Goal: Transaction & Acquisition: Purchase product/service

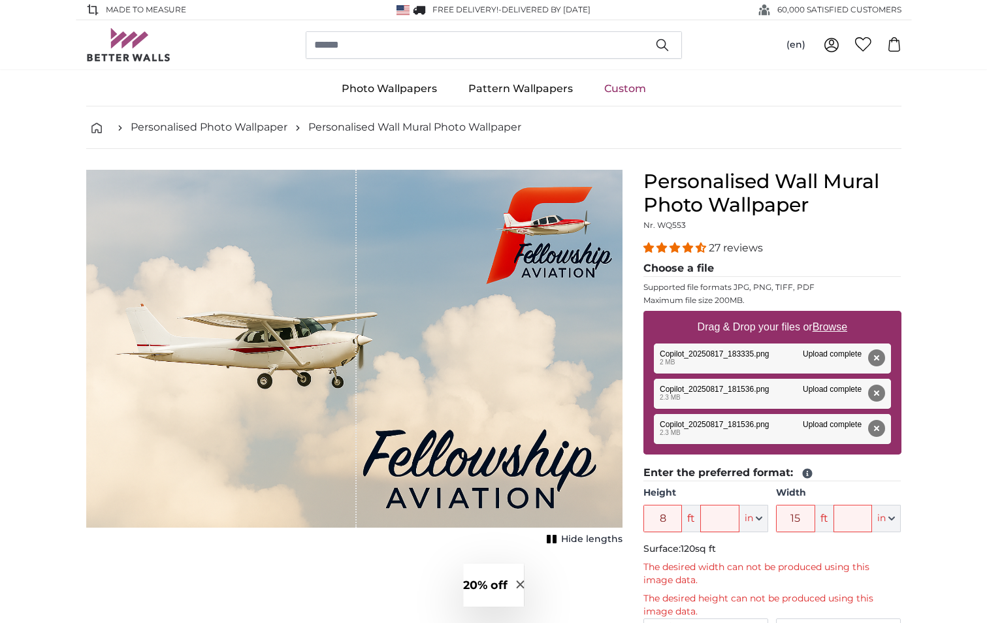
click at [832, 327] on u "Browse" at bounding box center [830, 326] width 35 height 11
click at [832, 315] on input "Drag & Drop your files or Browse" at bounding box center [773, 313] width 258 height 4
type input "**********"
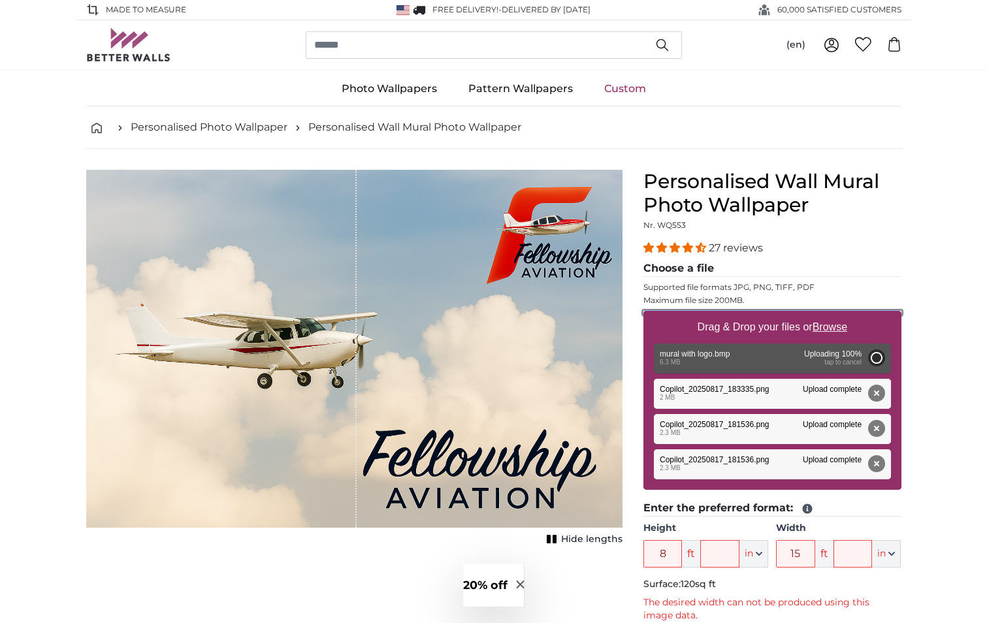
type input "2"
type input "*"
type input "3"
type input "*"
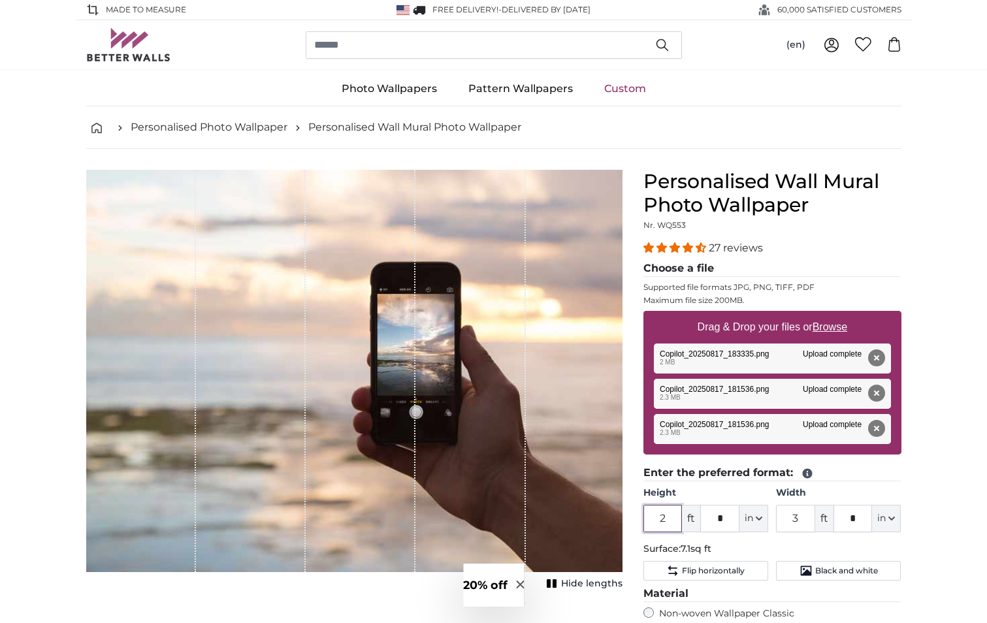
click at [674, 522] on input "2" at bounding box center [663, 518] width 39 height 27
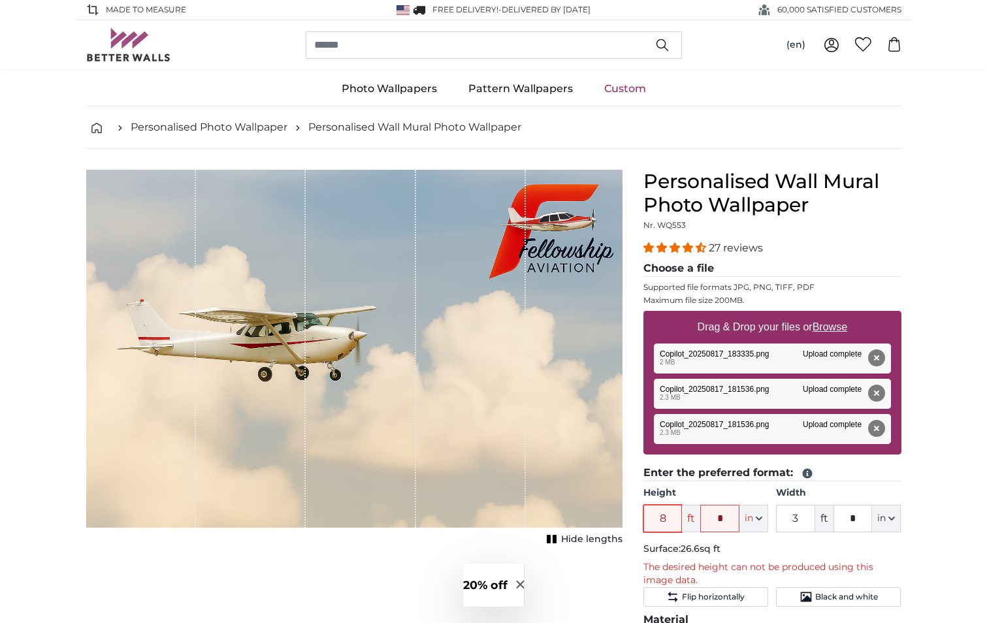
type input "8"
click at [730, 516] on input "*" at bounding box center [719, 518] width 39 height 27
click at [797, 520] on input "3" at bounding box center [795, 518] width 39 height 27
type input "17"
click at [863, 516] on input "*" at bounding box center [853, 518] width 39 height 27
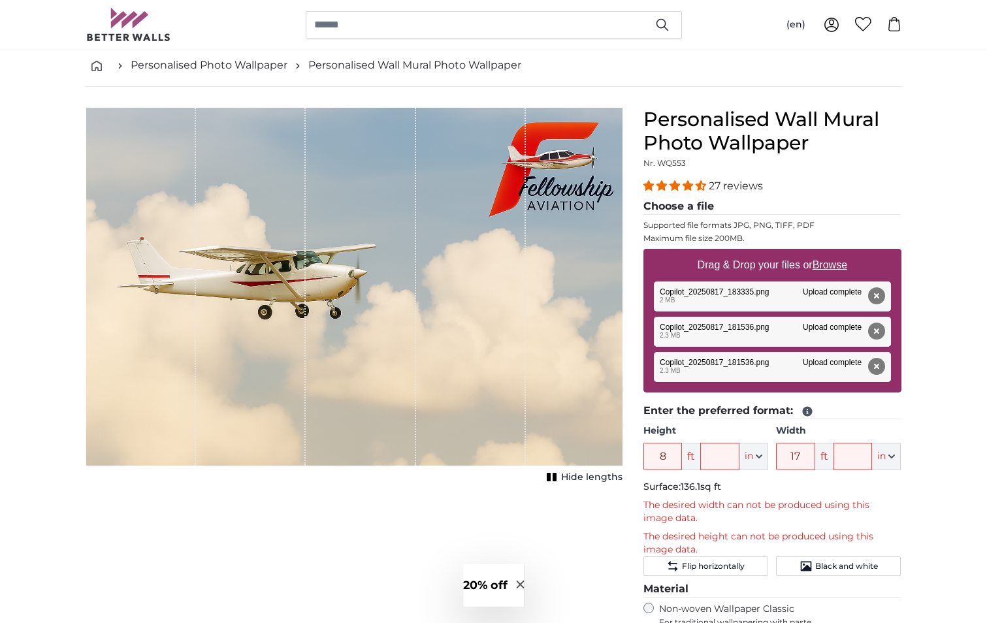
scroll to position [65, 0]
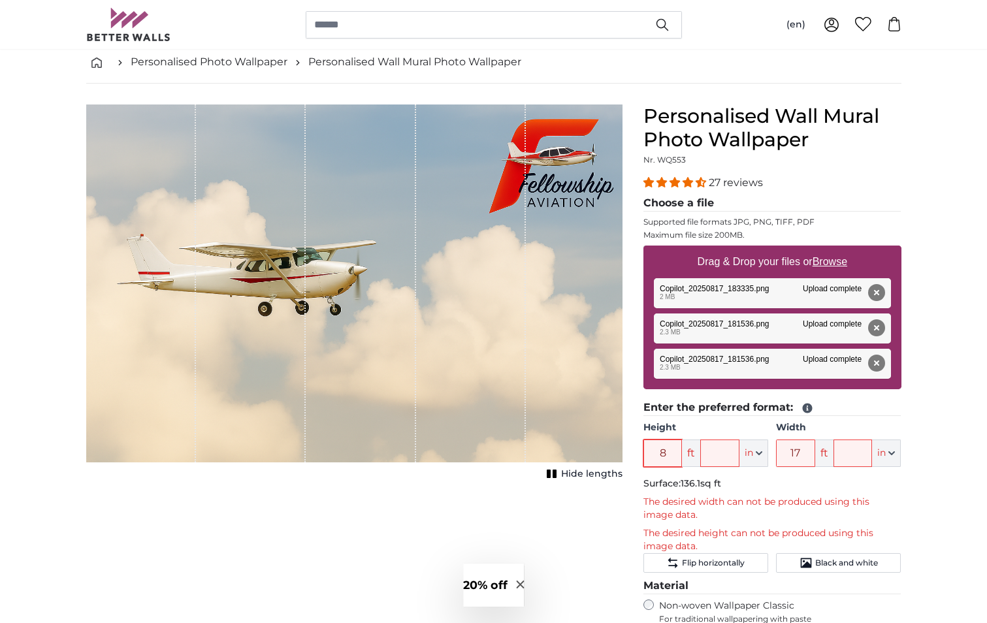
click at [667, 453] on input "8" at bounding box center [663, 453] width 39 height 27
type input "7"
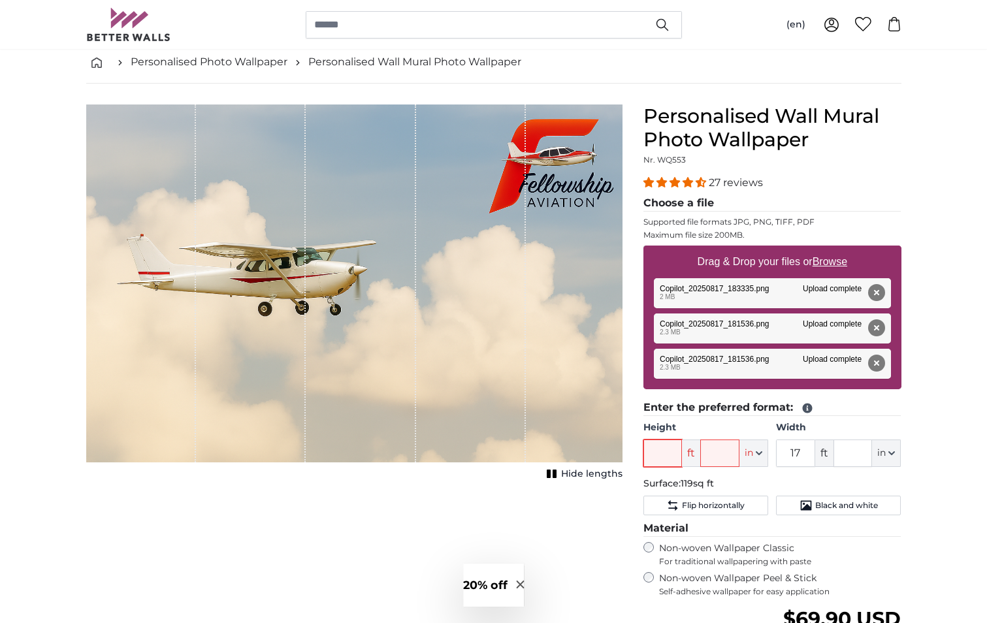
type input "6"
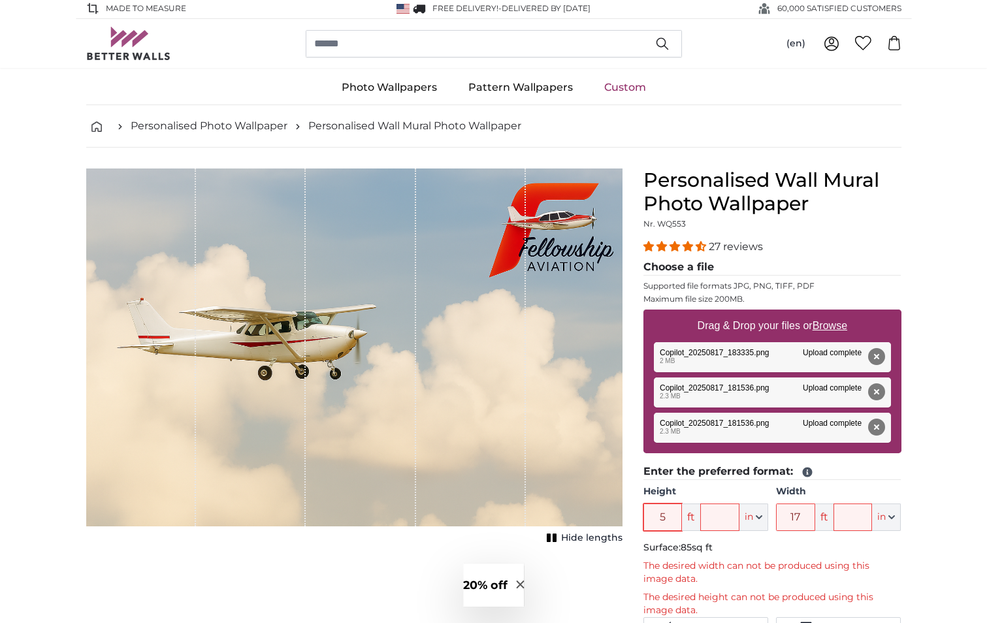
scroll to position [0, 0]
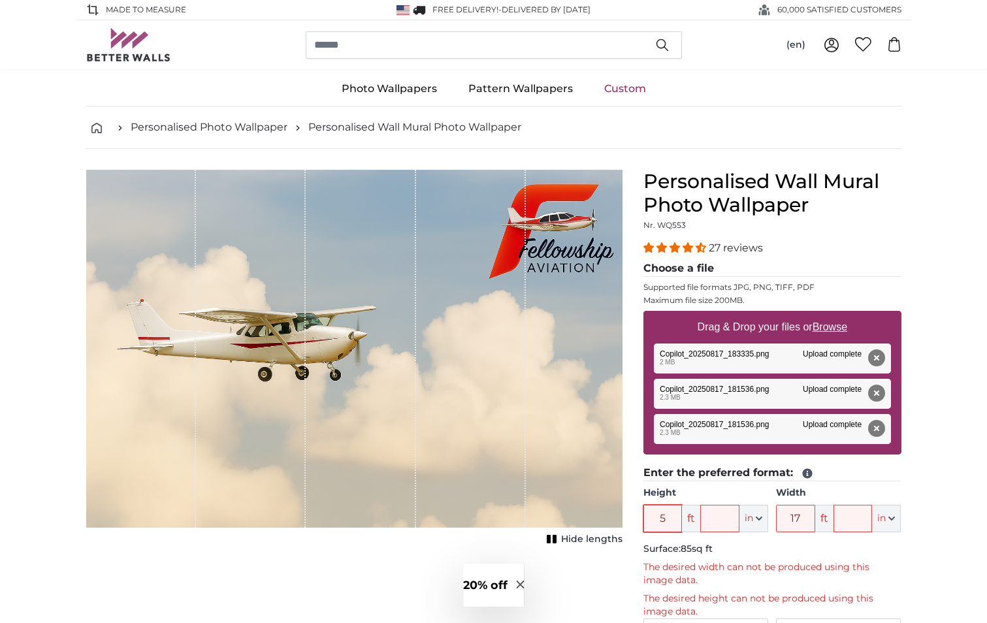
type input "5"
click at [832, 324] on u "Browse" at bounding box center [830, 326] width 35 height 11
click at [832, 315] on input "Drag & Drop your files or Browse" at bounding box center [773, 313] width 258 height 4
type input "**********"
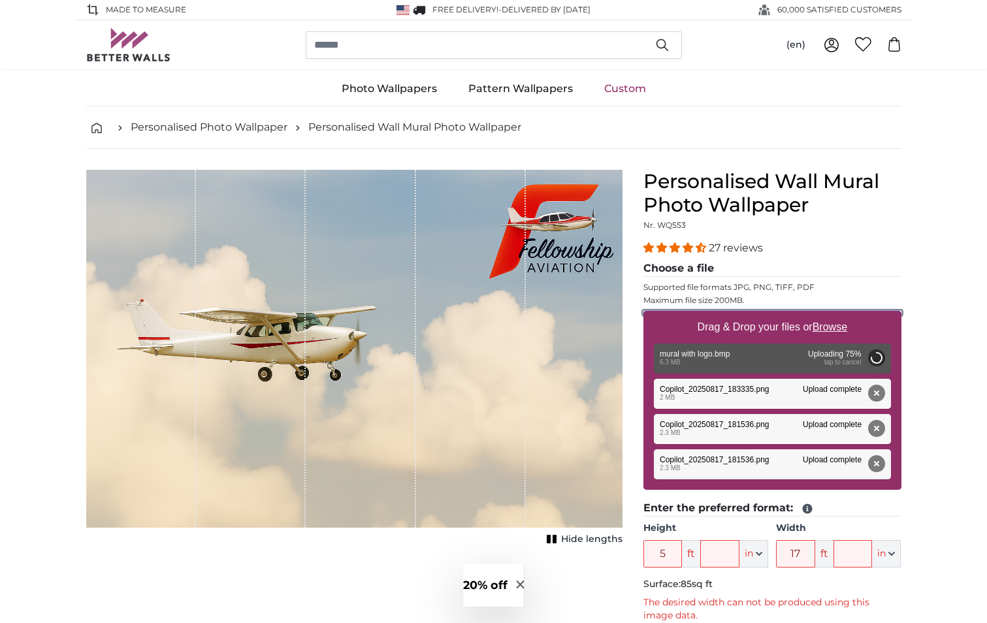
type input "2"
type input "*"
type input "3"
type input "*"
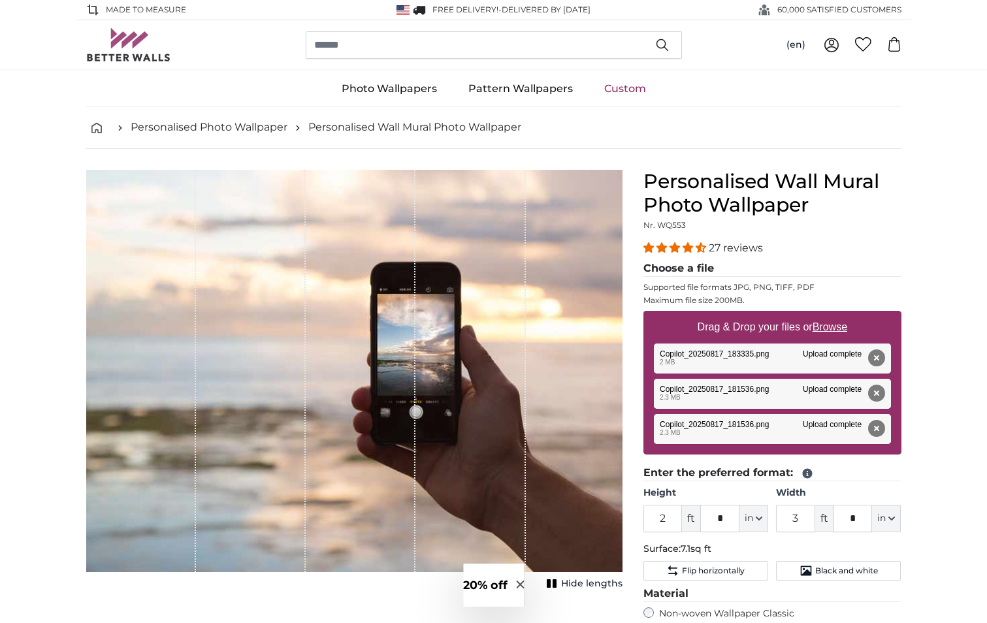
click at [834, 329] on u "Browse" at bounding box center [830, 326] width 35 height 11
click at [834, 315] on input "Drag & Drop your files or Browse" at bounding box center [773, 313] width 258 height 4
type input "**********"
click at [828, 326] on u "Browse" at bounding box center [830, 326] width 35 height 11
click at [828, 315] on input "Drag & Drop your files or Browse" at bounding box center [773, 313] width 258 height 4
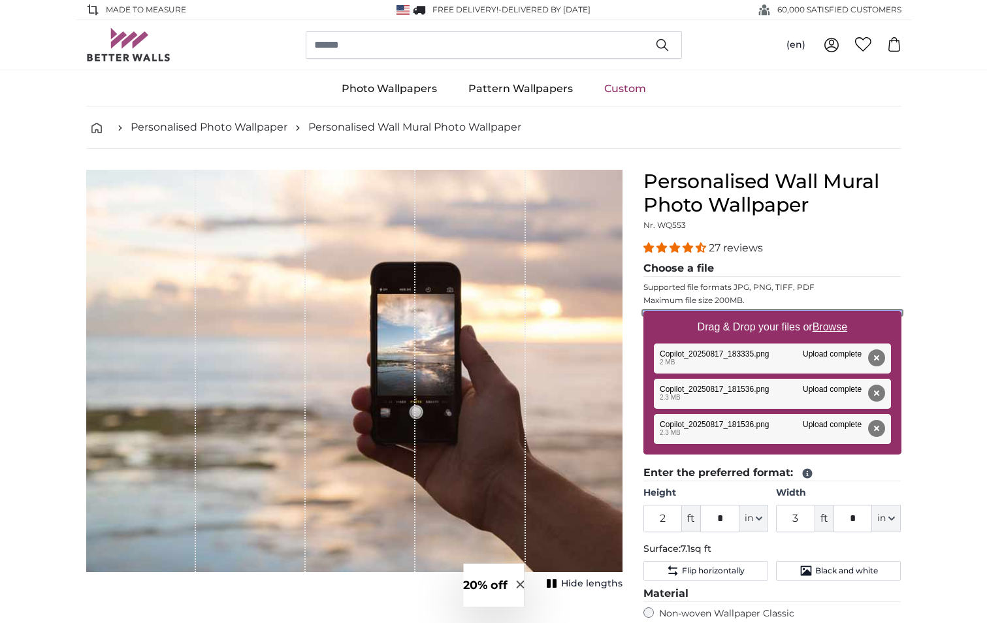
type input "**********"
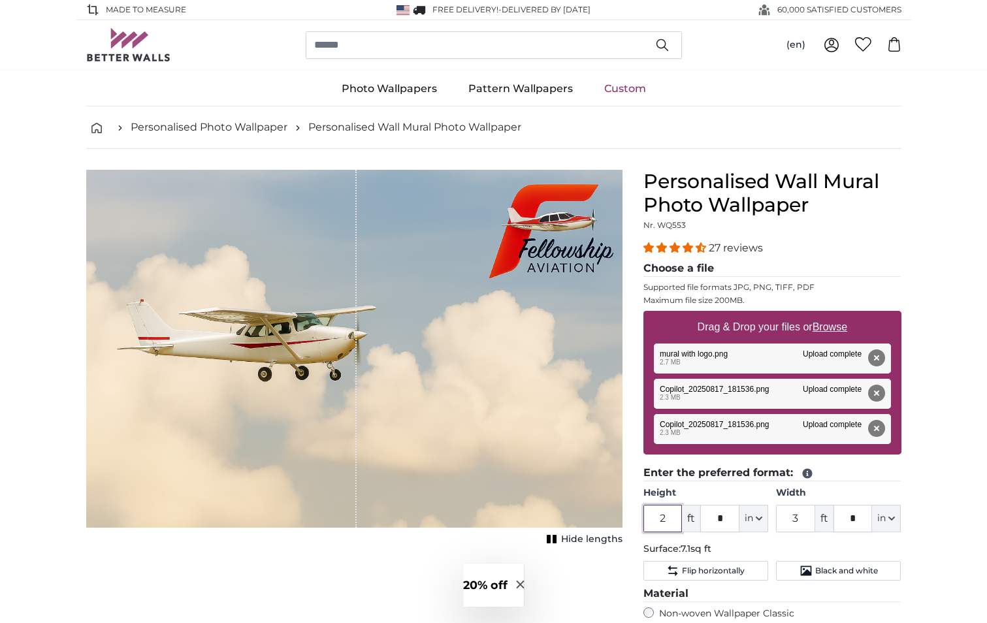
click at [668, 518] on input "2" at bounding box center [663, 518] width 39 height 27
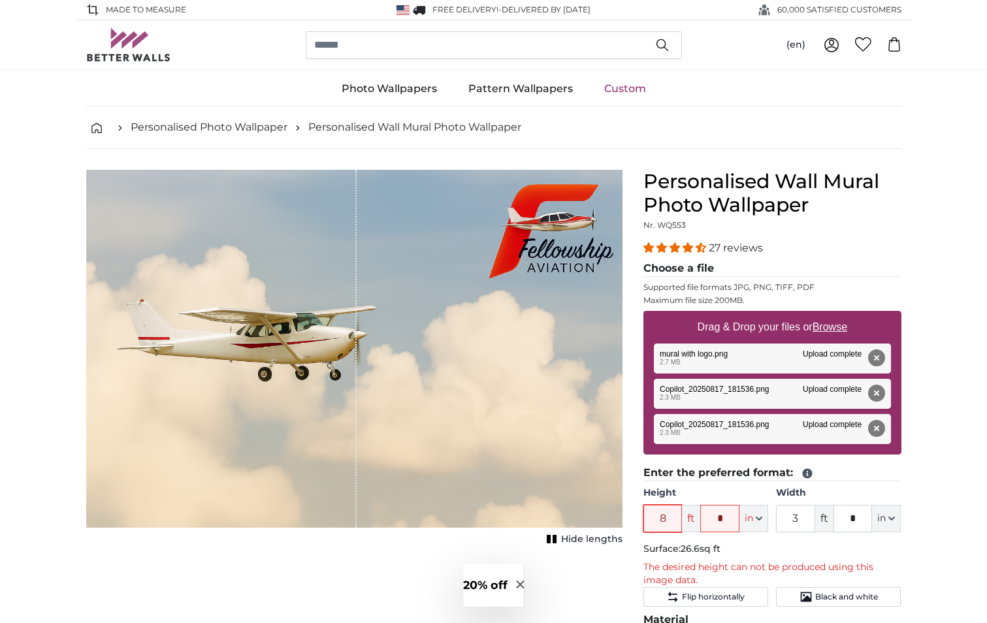
type input "8"
click at [798, 520] on input "3" at bounding box center [795, 518] width 39 height 27
type input "17"
click at [829, 327] on u "Browse" at bounding box center [830, 326] width 35 height 11
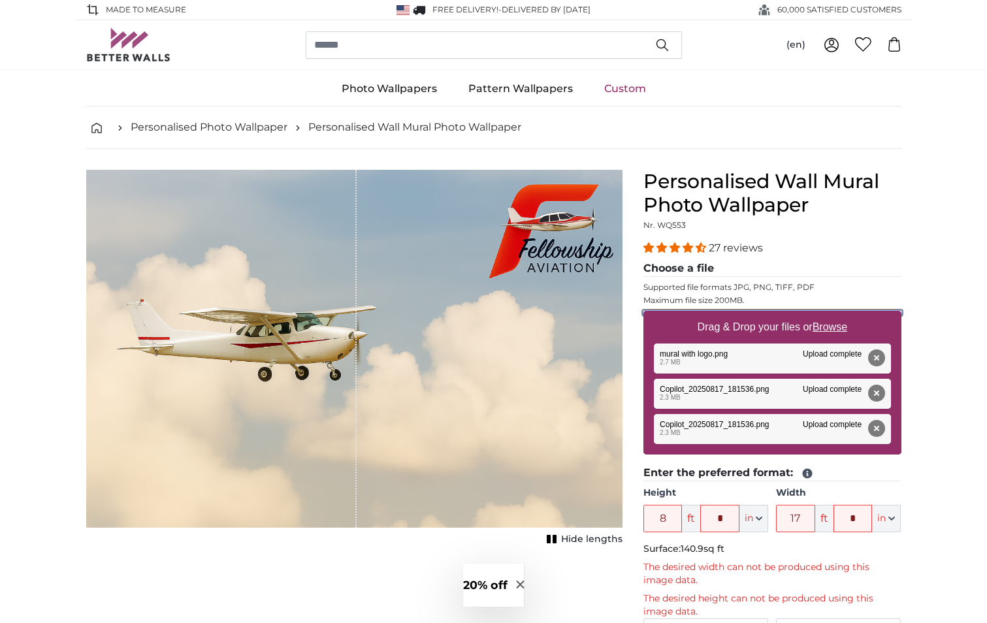
click at [829, 315] on input "Drag & Drop your files or Browse" at bounding box center [773, 313] width 258 height 4
type input "**********"
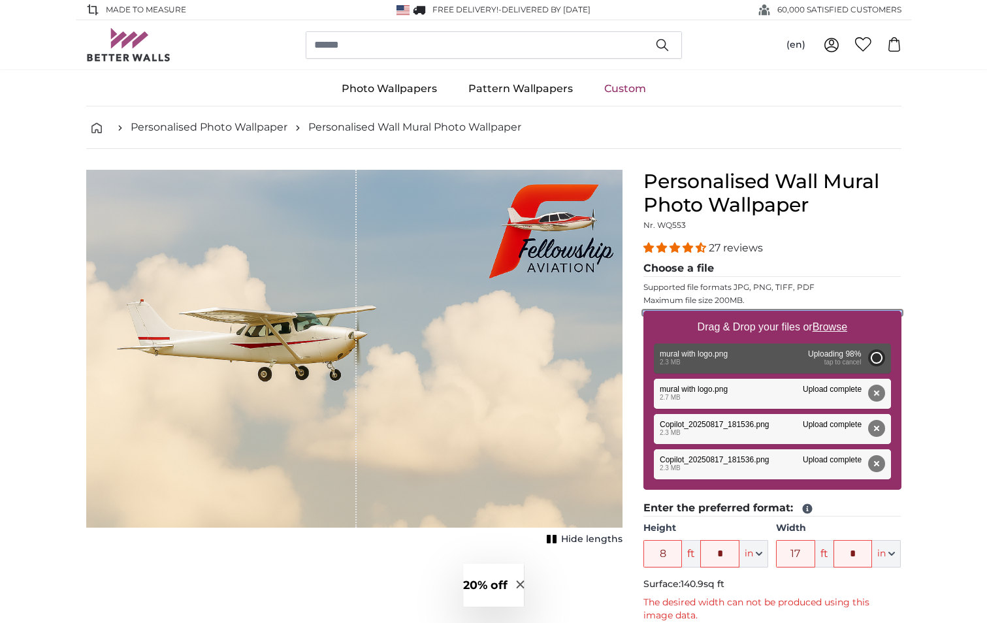
type input "2"
type input "3"
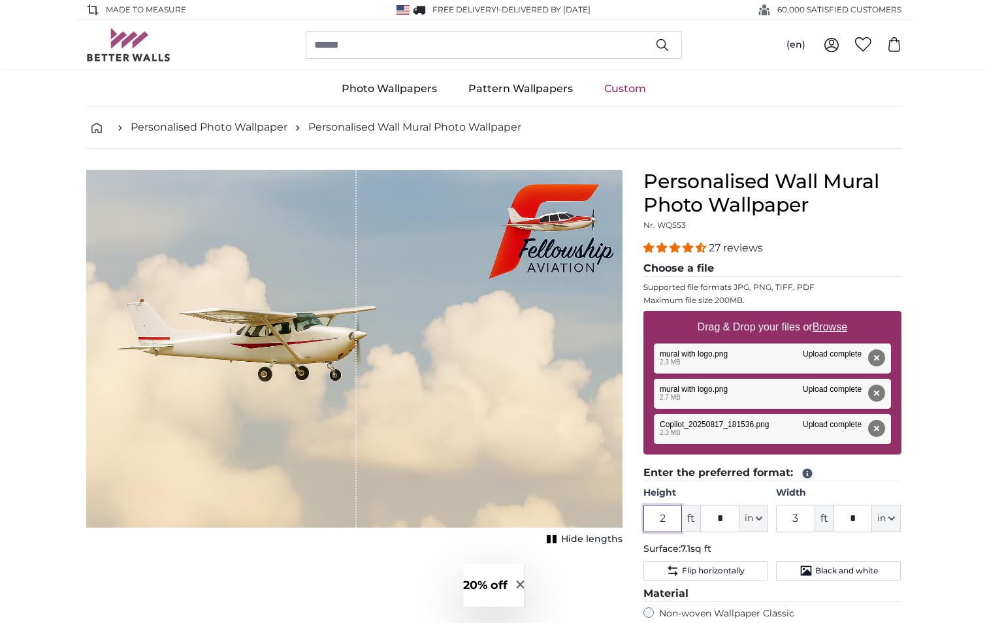
click at [669, 521] on input "2" at bounding box center [663, 518] width 39 height 27
click at [729, 518] on input "*" at bounding box center [719, 518] width 39 height 27
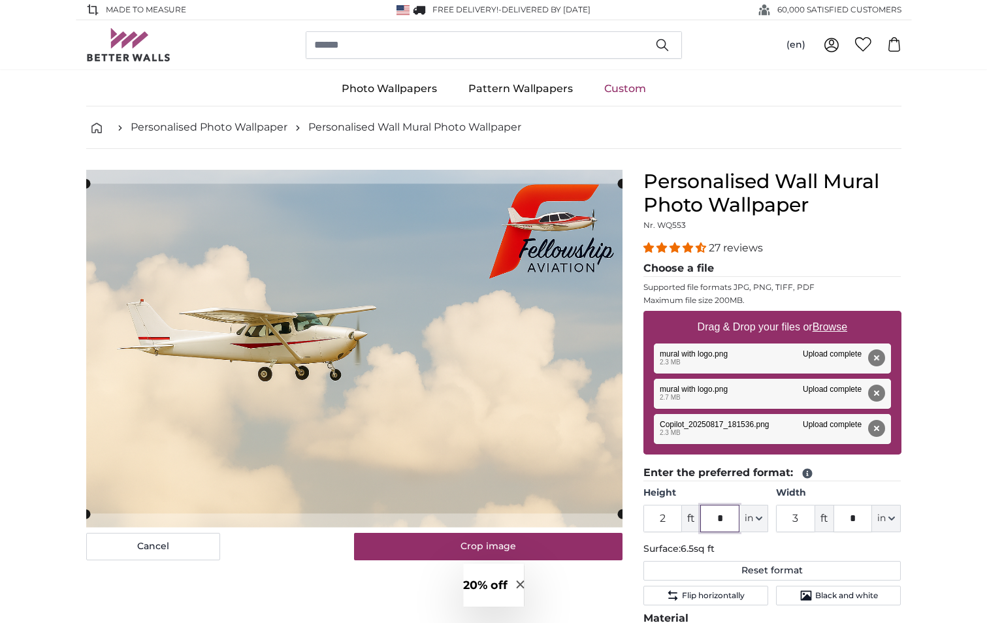
type input "*"
click at [667, 519] on input "2" at bounding box center [663, 518] width 39 height 27
type input "8"
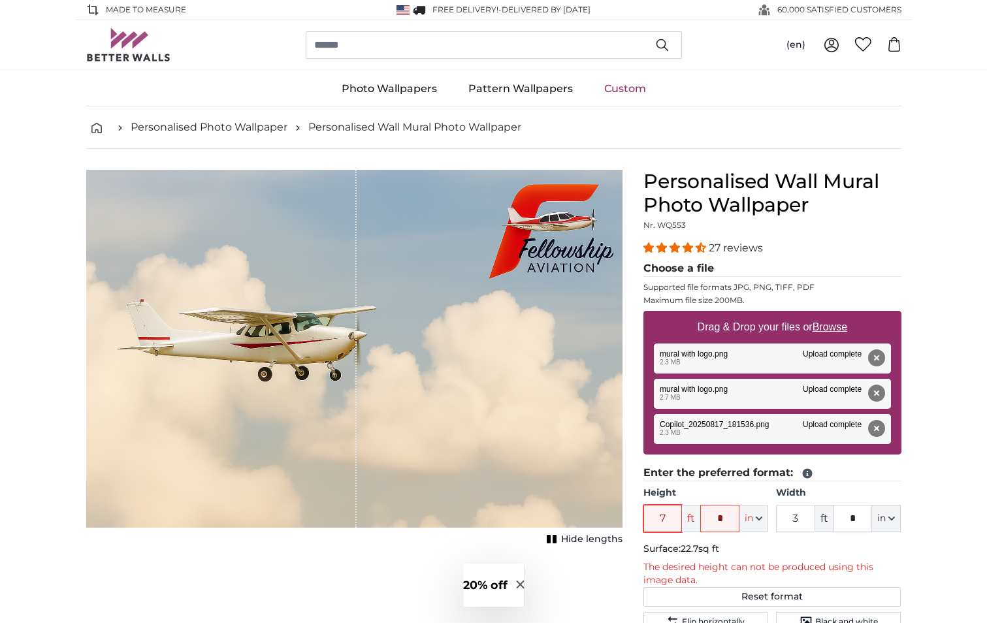
type input "7"
click at [667, 521] on input "7" at bounding box center [663, 518] width 39 height 27
type input "6"
type input "5"
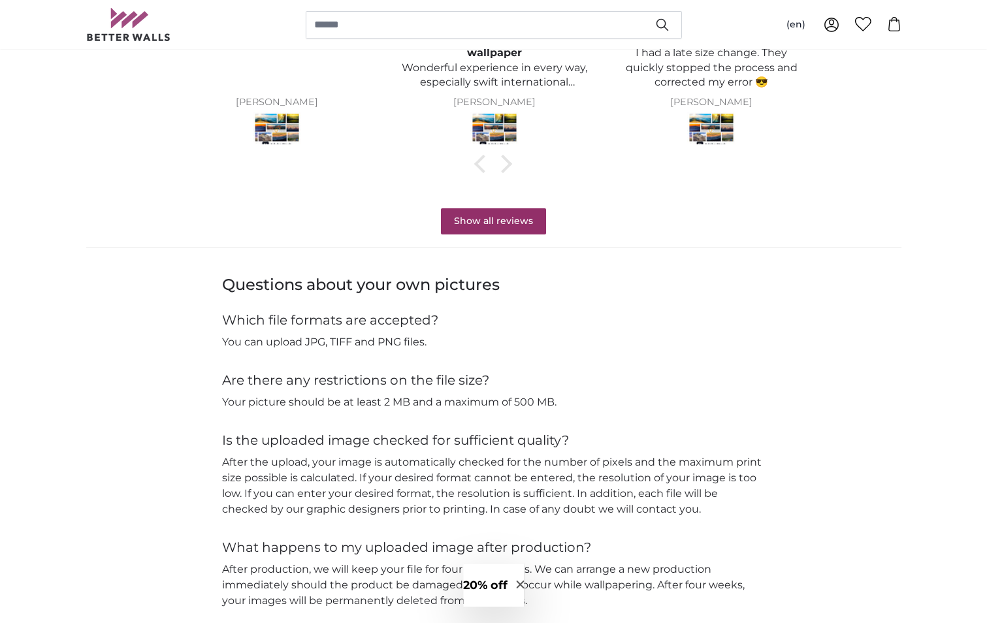
scroll to position [1307, 0]
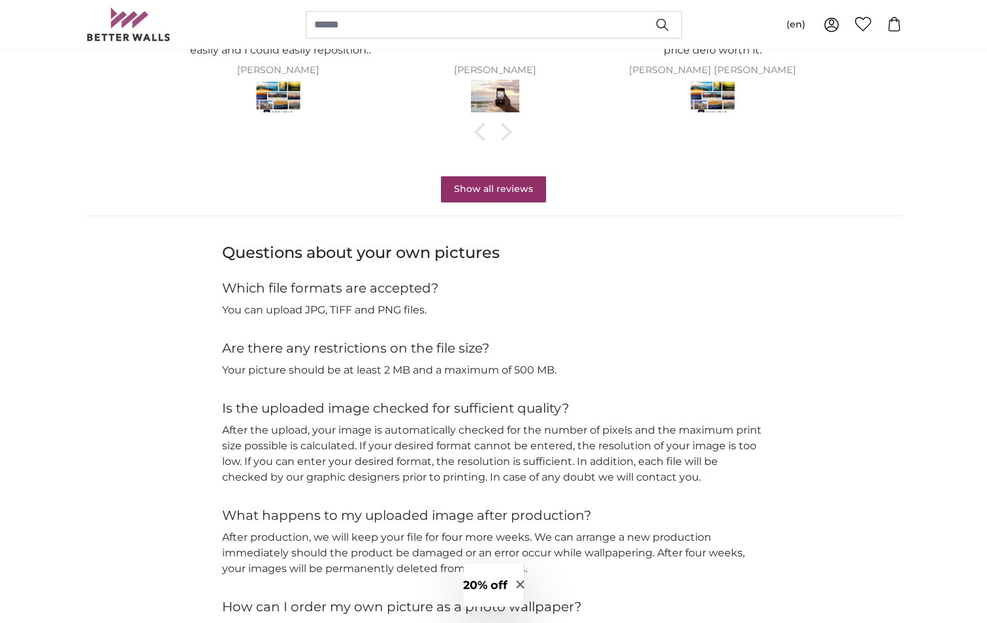
type input "4"
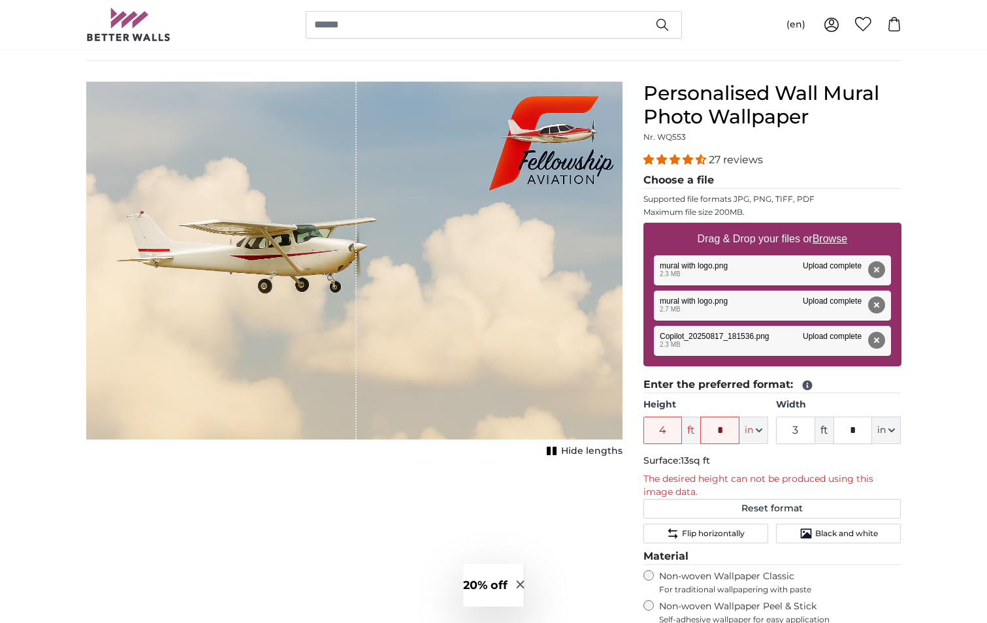
scroll to position [65, 0]
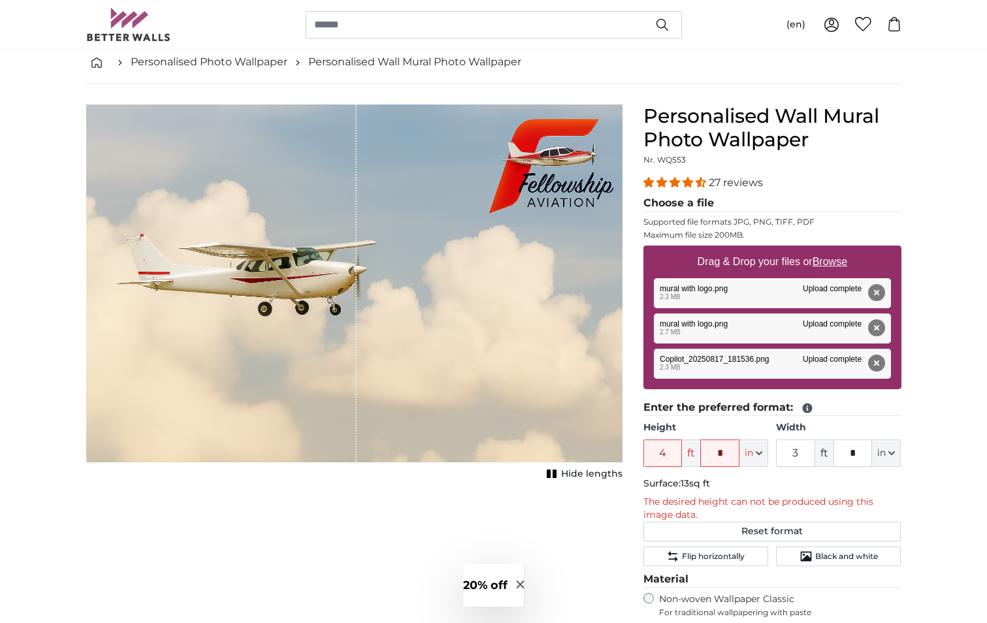
click at [836, 257] on u "Browse" at bounding box center [830, 261] width 35 height 11
click at [836, 250] on input "Drag & Drop your files or Browse" at bounding box center [773, 248] width 258 height 4
type input "**********"
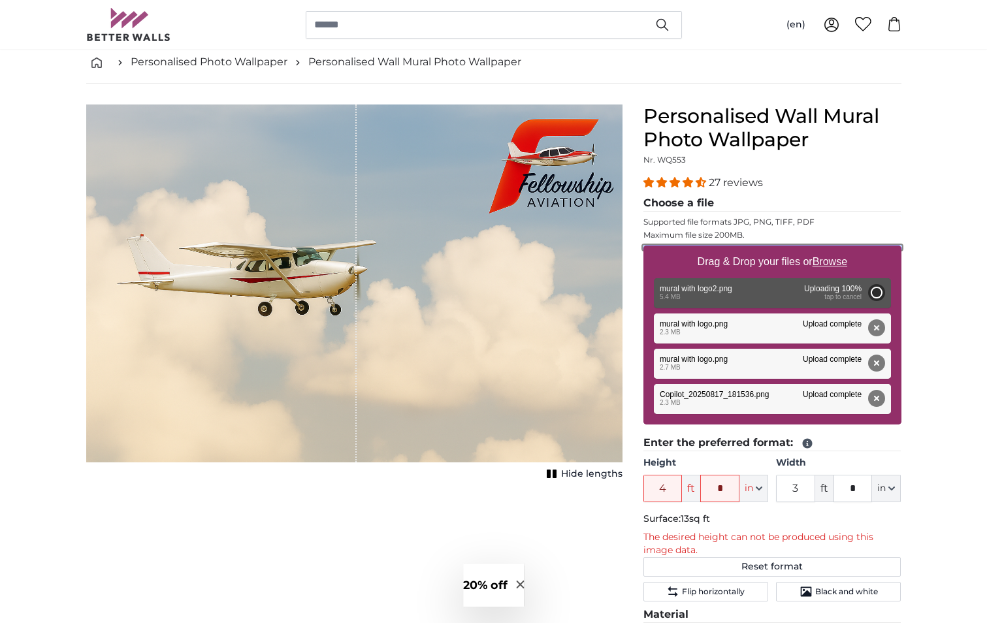
type input "2"
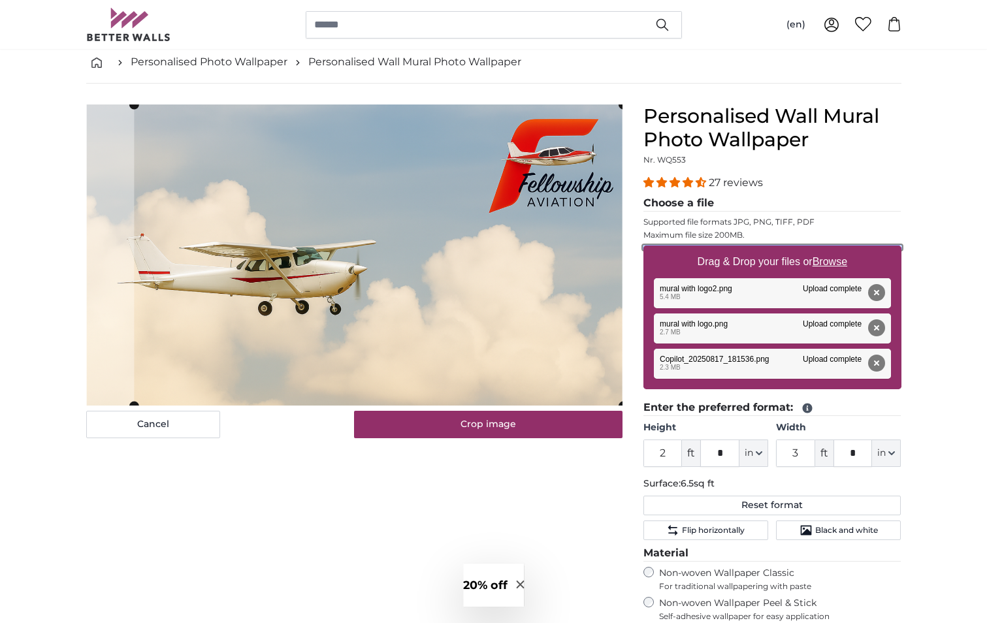
click at [457, 263] on cropper-handle at bounding box center [378, 255] width 489 height 301
click at [670, 456] on input "2" at bounding box center [663, 453] width 39 height 27
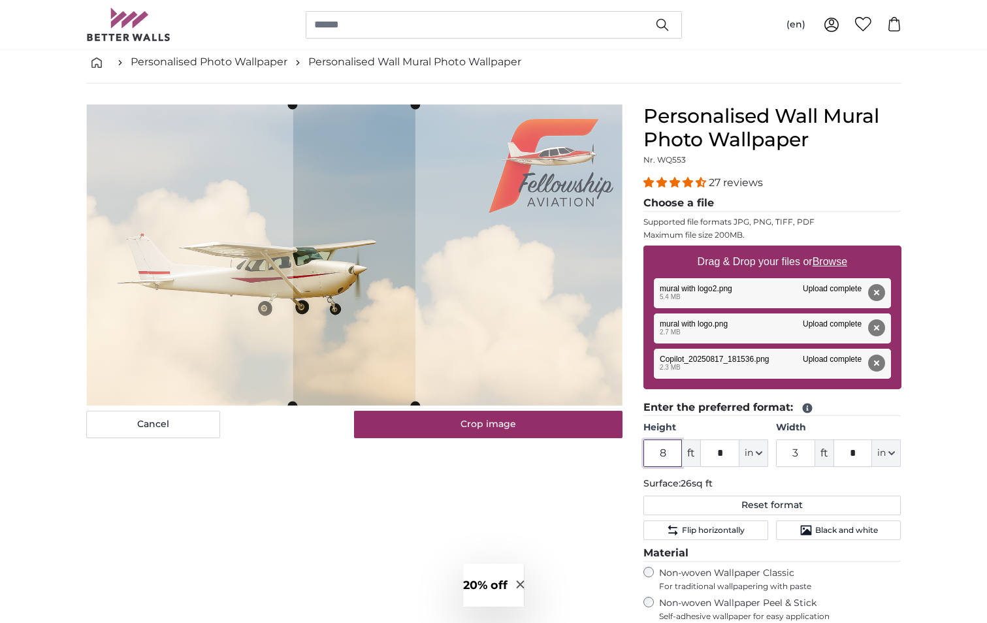
type input "8"
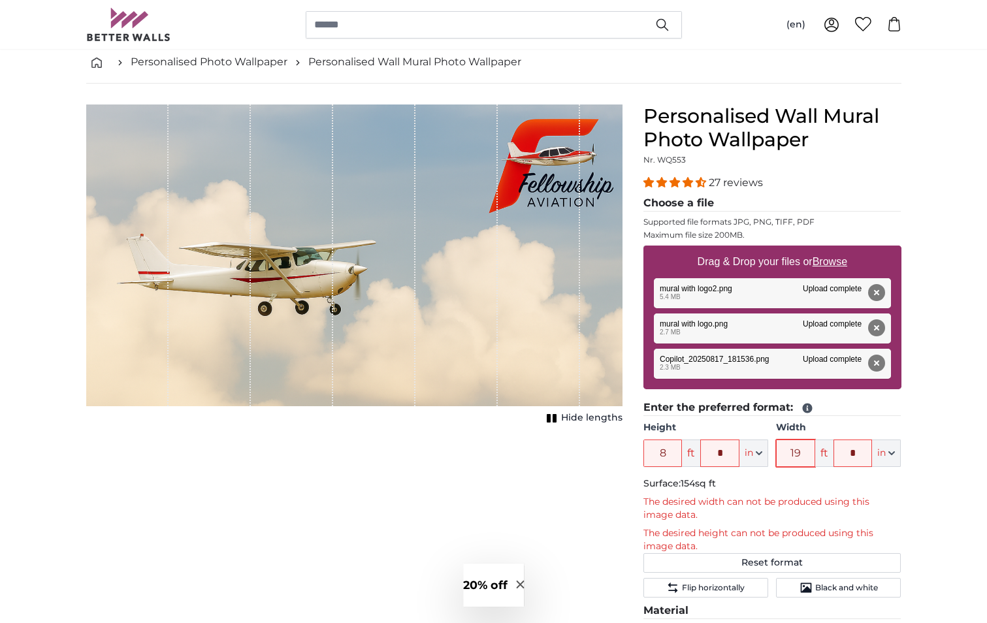
type input "1"
type input "9"
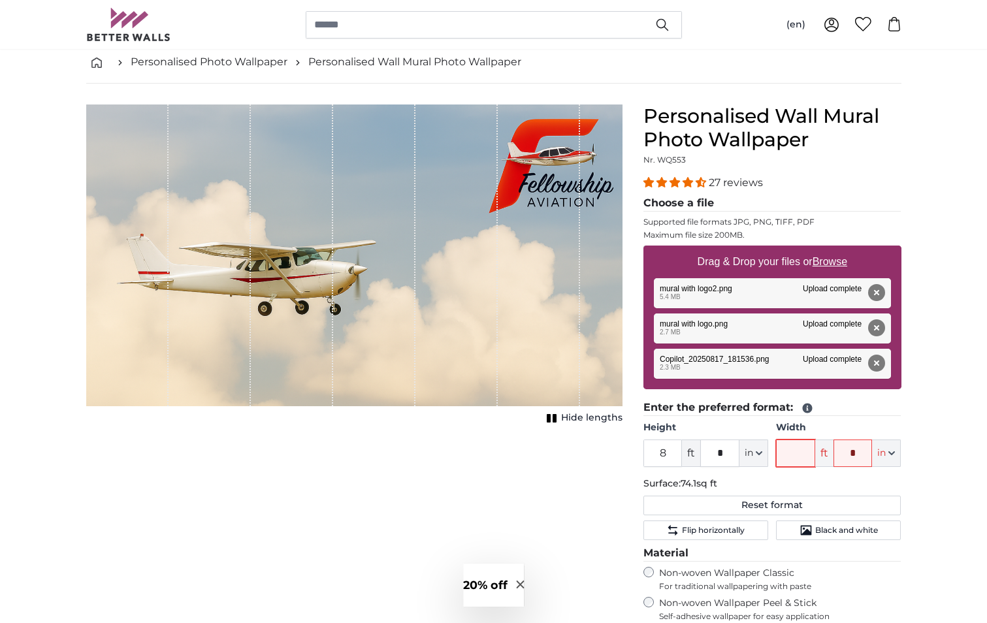
type input "7"
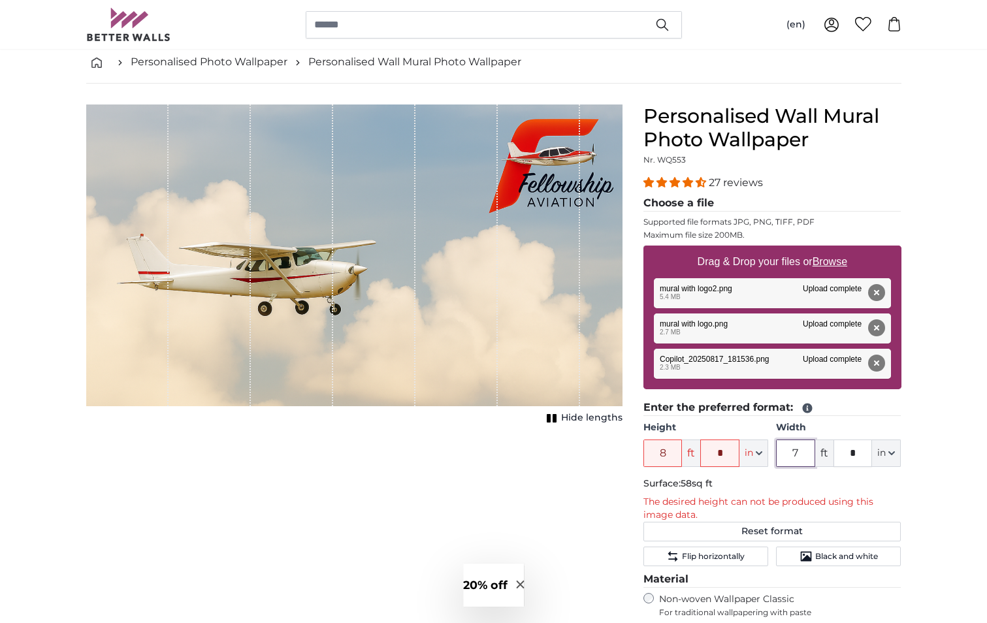
click at [805, 453] on input "7" at bounding box center [795, 453] width 39 height 27
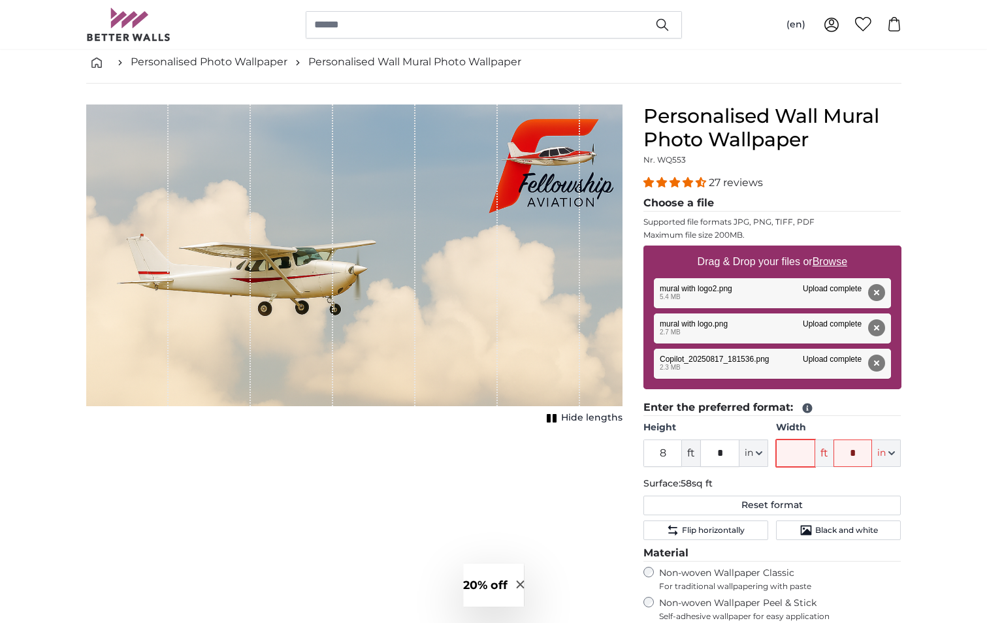
type input "8"
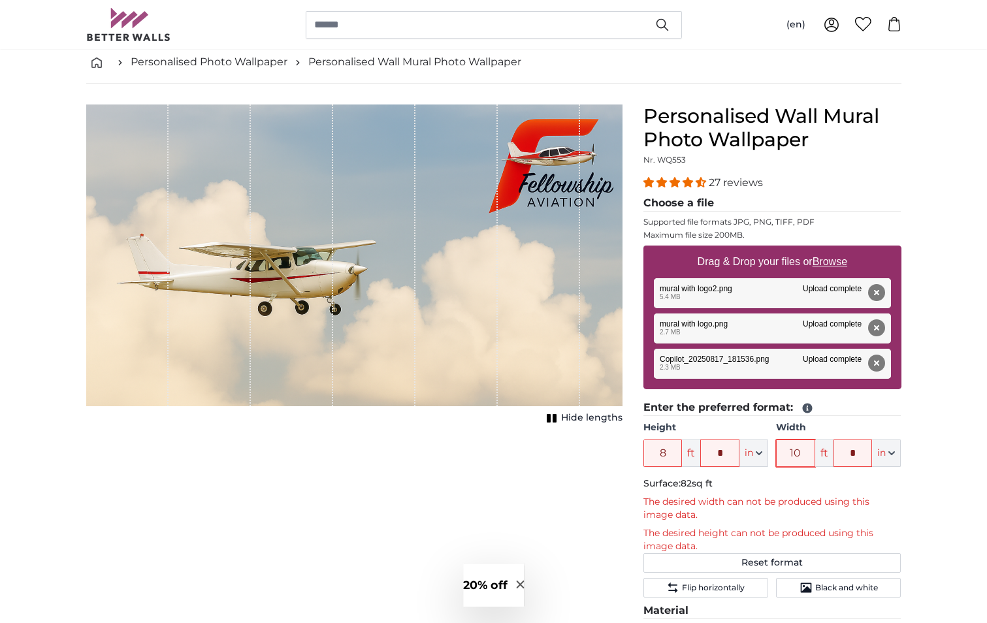
type input "1"
type input "12"
click at [835, 262] on u "Browse" at bounding box center [830, 261] width 35 height 11
click at [835, 250] on input "Drag & Drop your files or Browse" at bounding box center [773, 248] width 258 height 4
type input "**********"
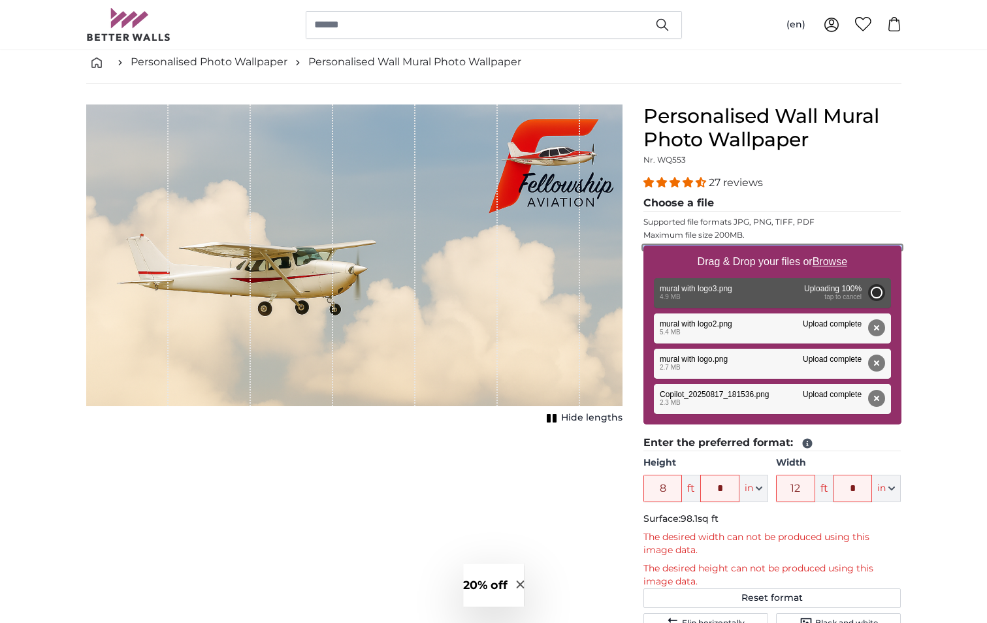
type input "3"
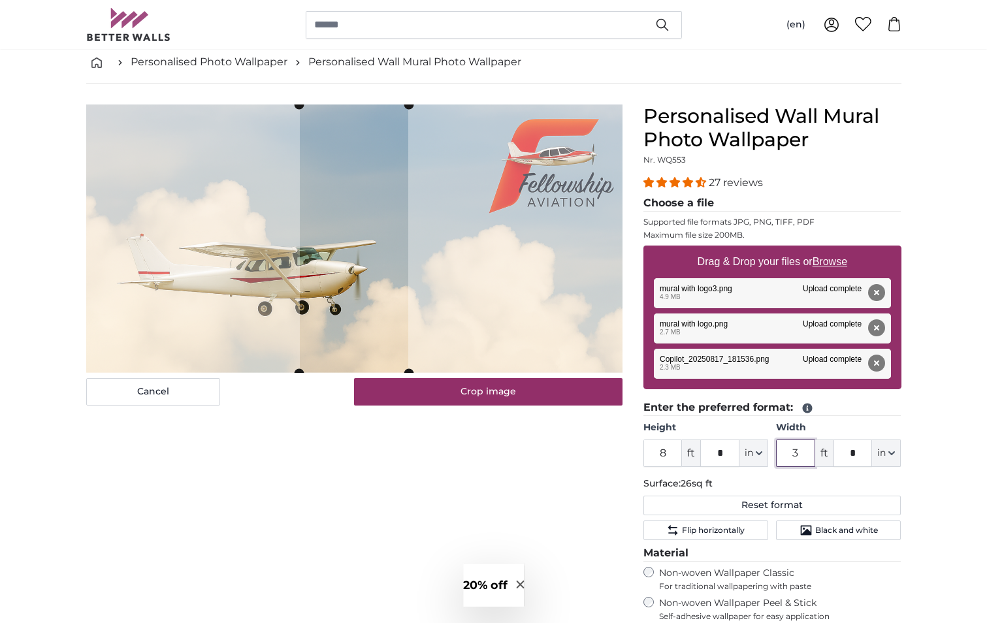
click at [802, 453] on input "3" at bounding box center [795, 453] width 39 height 27
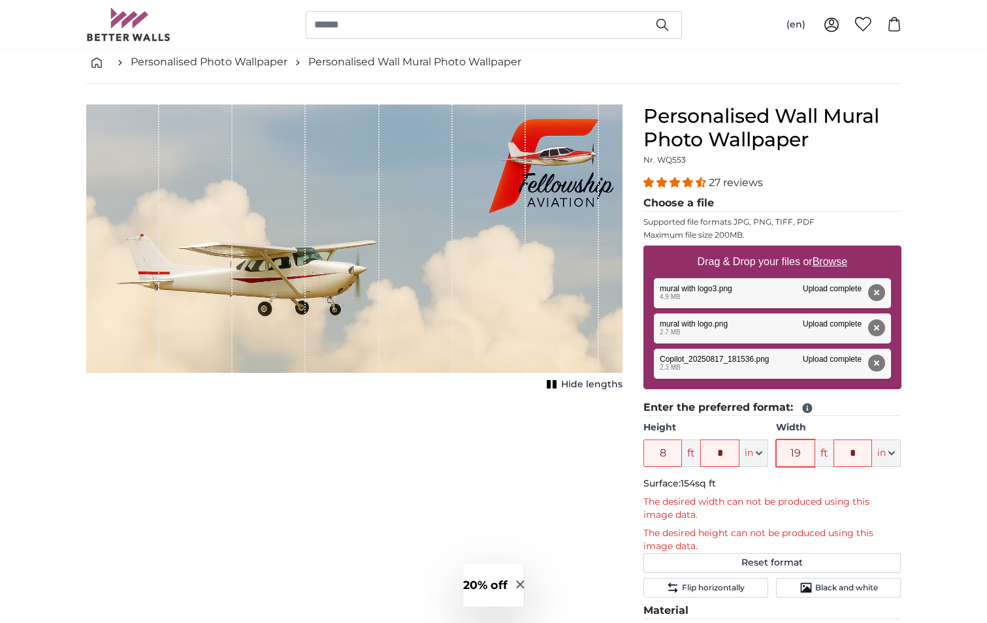
type input "1"
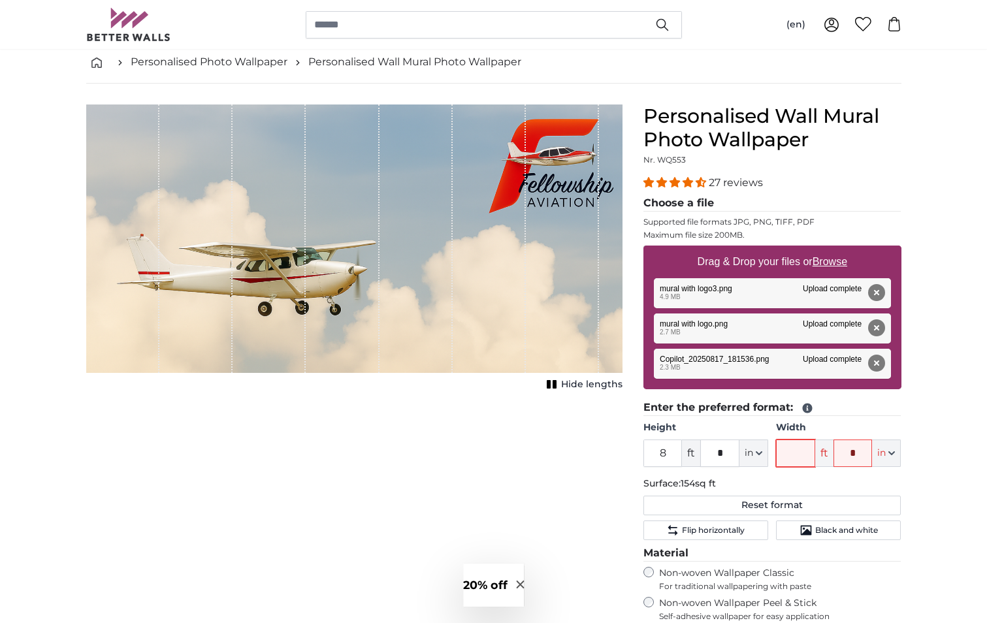
type input "9"
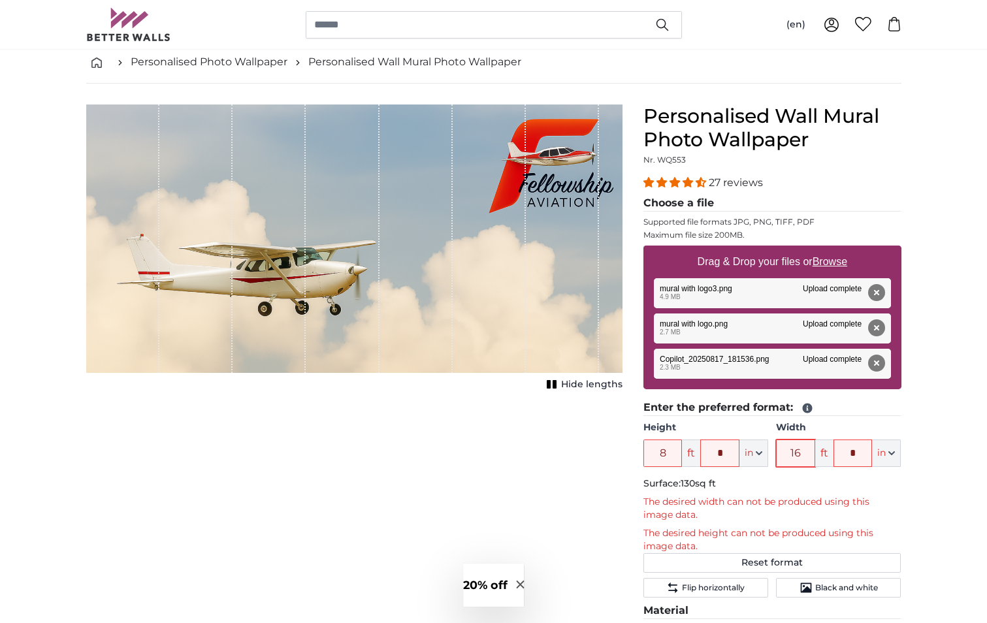
type input "16"
click at [859, 449] on input "*" at bounding box center [853, 453] width 39 height 27
type input "*"
click at [806, 453] on input "16" at bounding box center [795, 453] width 39 height 27
drag, startPoint x: 806, startPoint y: 453, endPoint x: 782, endPoint y: 452, distance: 24.2
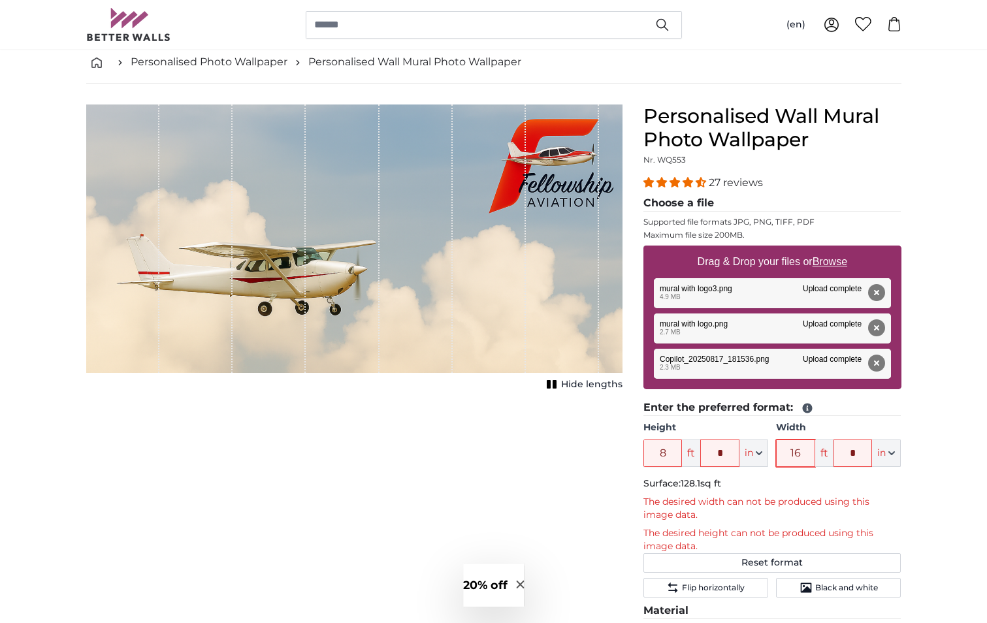
click at [782, 452] on input "16" at bounding box center [795, 453] width 39 height 27
type input "1"
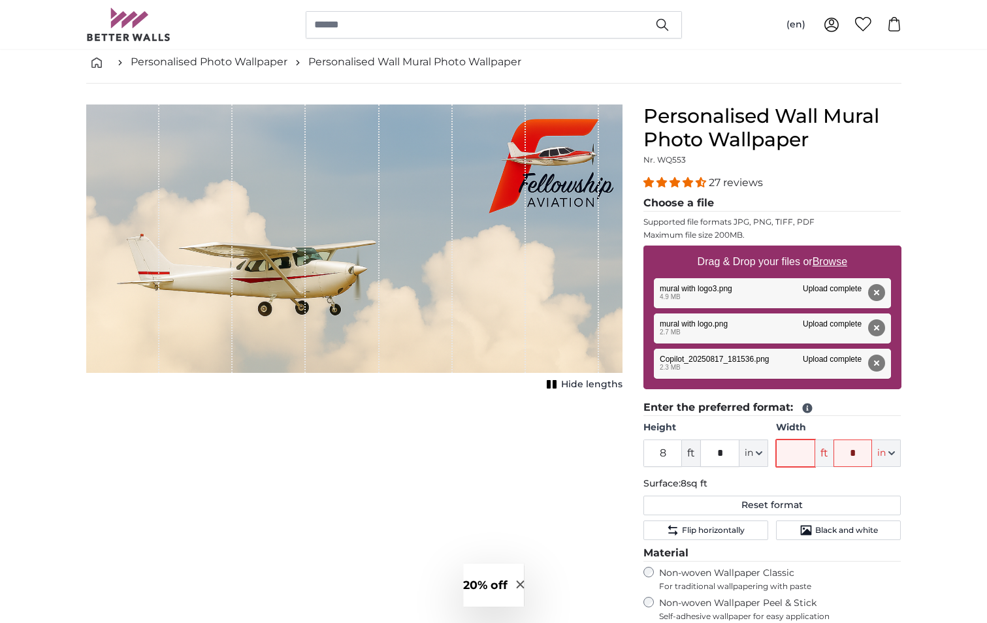
type input "8"
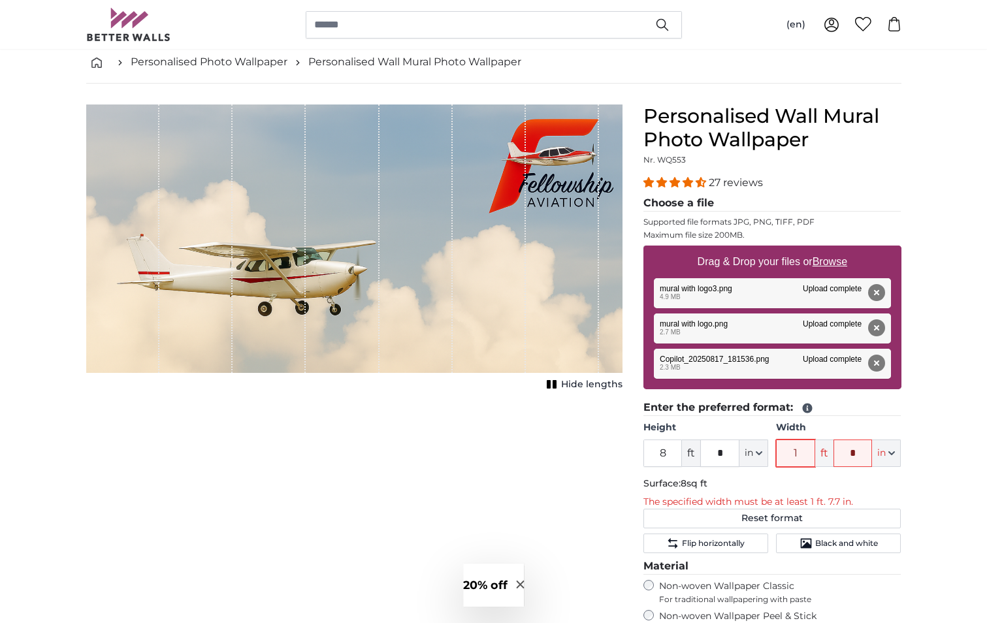
type input "1"
click at [829, 261] on u "Browse" at bounding box center [830, 261] width 35 height 11
click at [829, 250] on input "Drag & Drop your files or Browse" at bounding box center [773, 248] width 258 height 4
type input "**********"
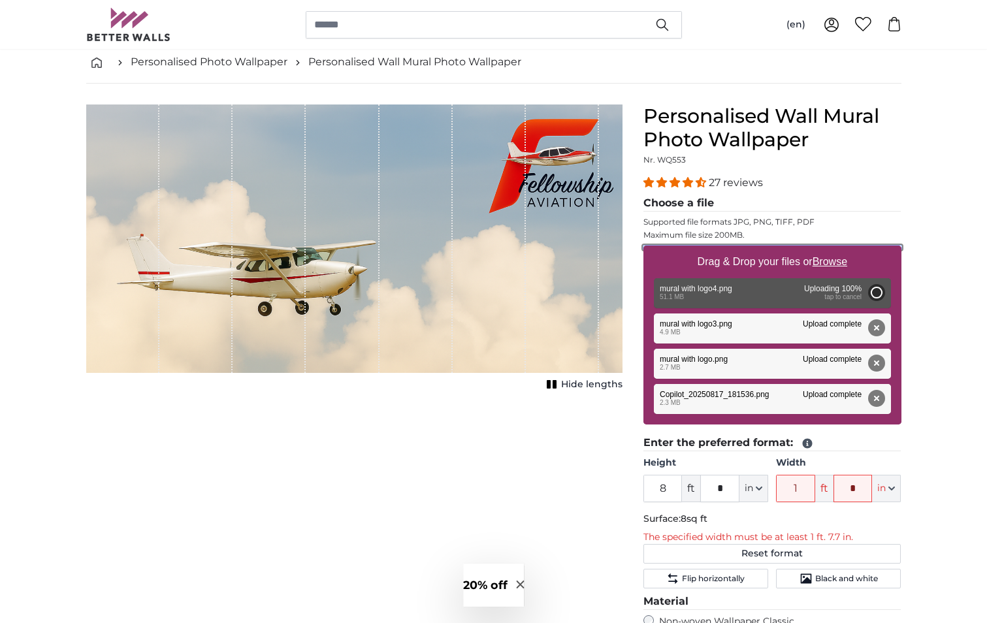
type input "3"
type input "*"
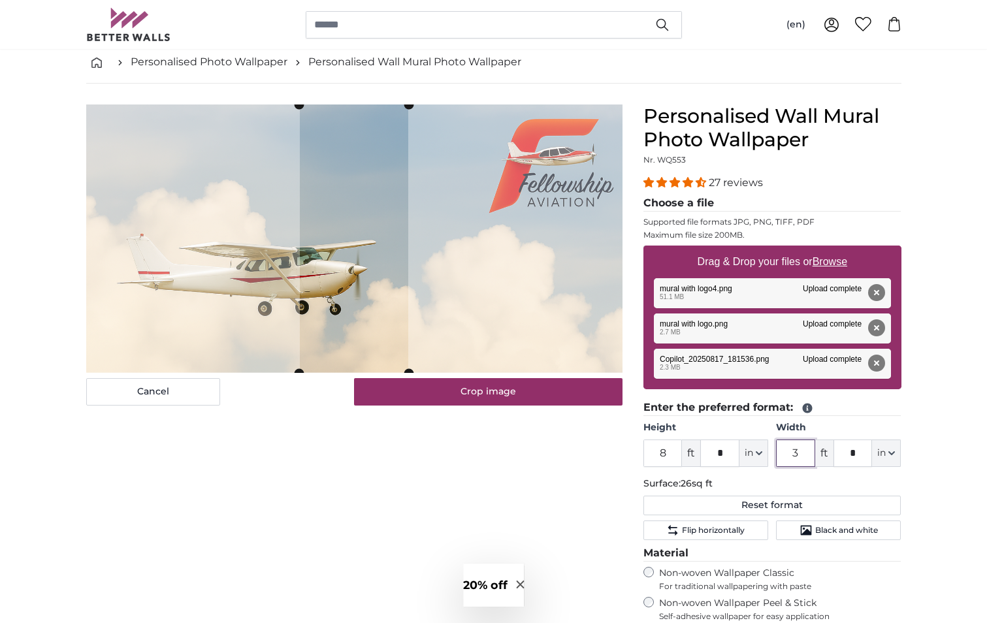
click at [802, 454] on input "3" at bounding box center [795, 453] width 39 height 27
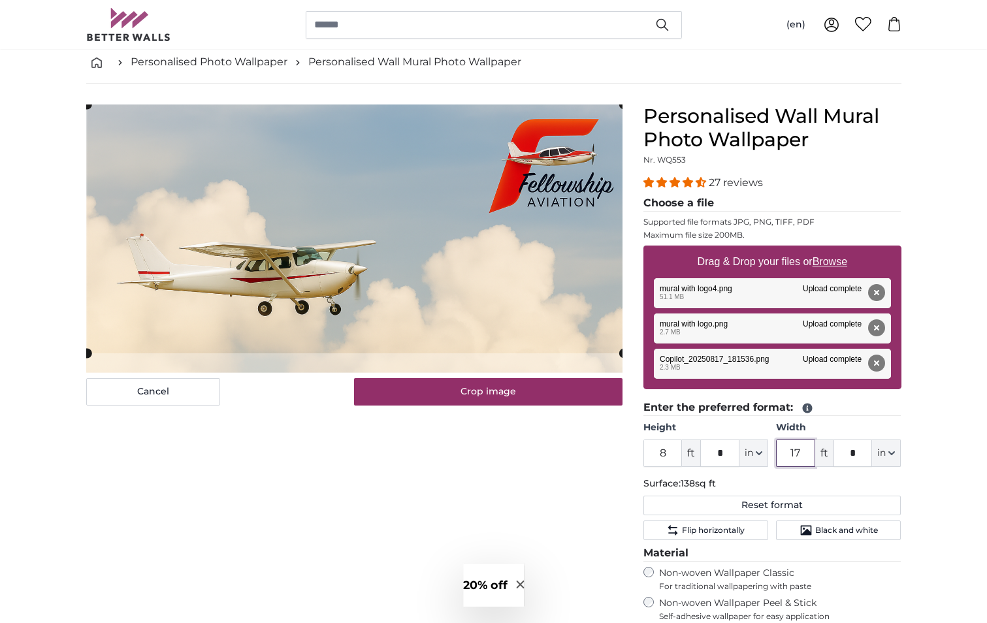
click at [487, 263] on cropper-handle at bounding box center [355, 229] width 536 height 249
type input "17"
click at [484, 470] on div "Cancel Crop image Hide lengths" at bounding box center [354, 476] width 557 height 742
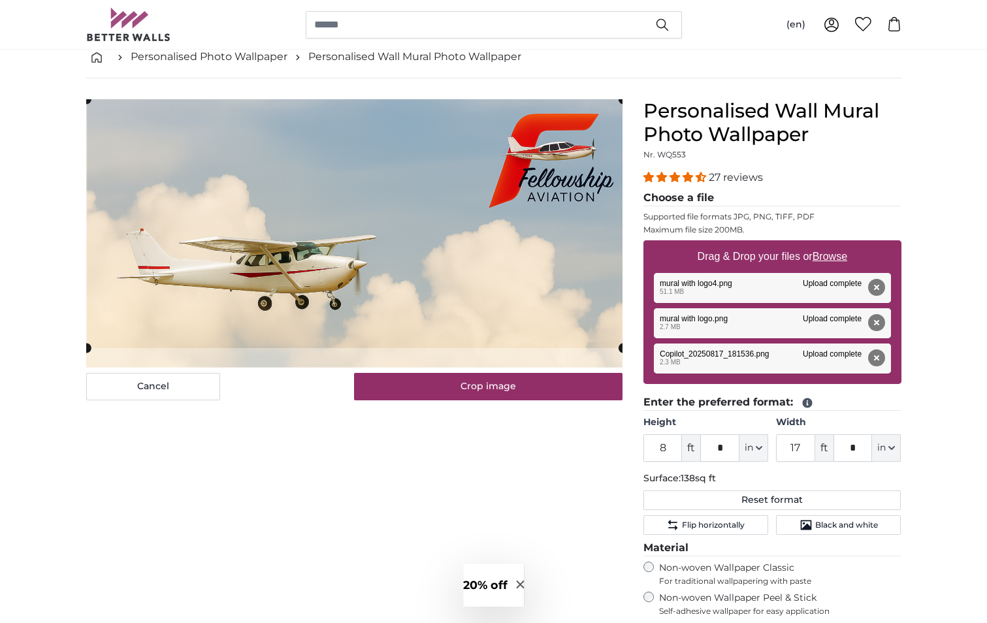
scroll to position [65, 0]
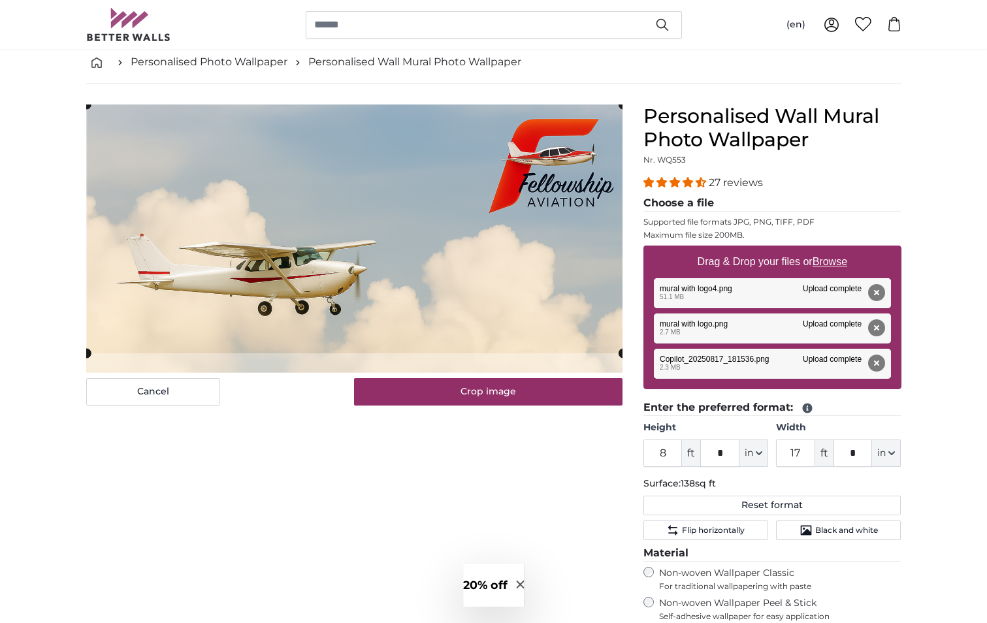
click at [834, 265] on u "Browse" at bounding box center [830, 261] width 35 height 11
click at [834, 250] on input "Drag & Drop your files or Browse" at bounding box center [773, 248] width 258 height 4
type input "**********"
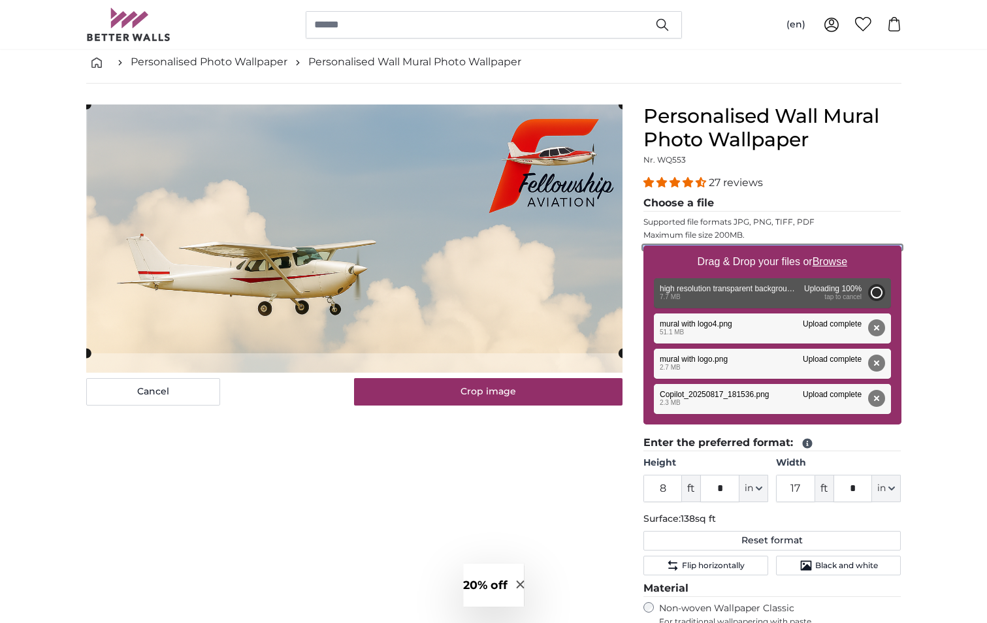
type input "6"
type input "*"
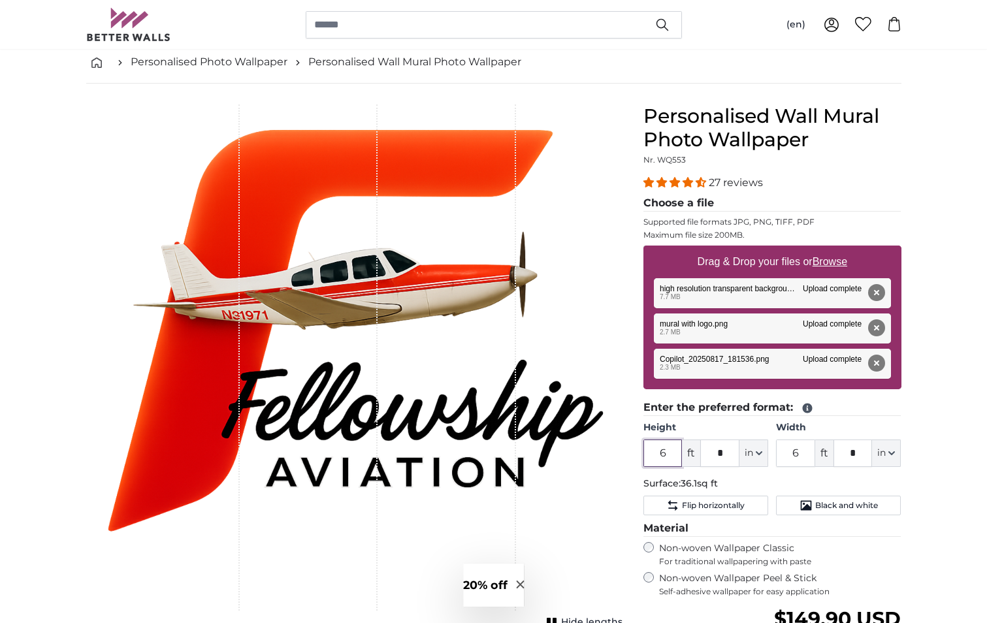
click at [668, 455] on input "6" at bounding box center [663, 453] width 39 height 27
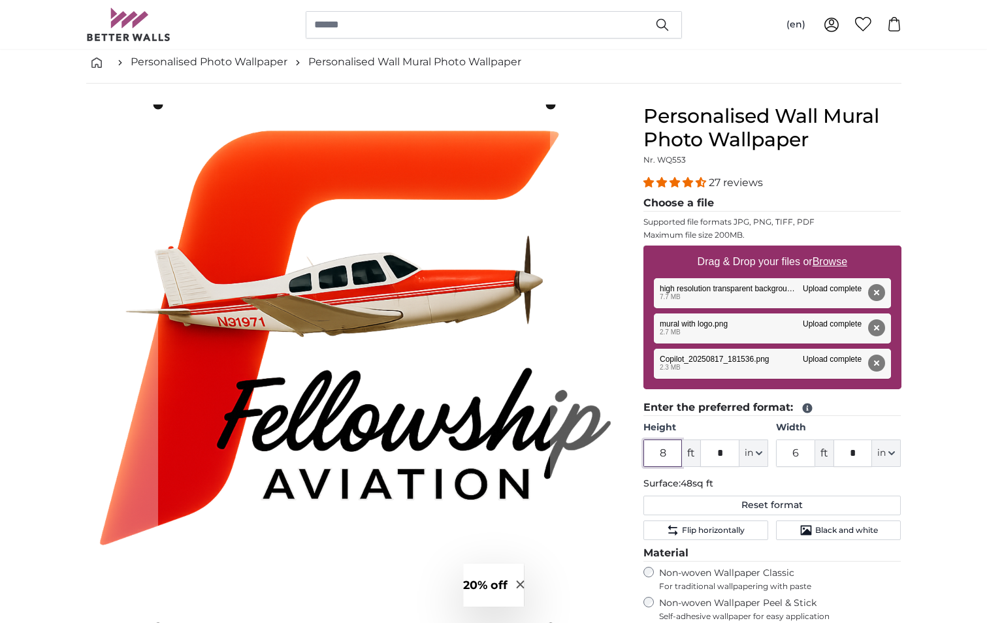
type input "8"
click at [804, 456] on input "6" at bounding box center [795, 453] width 39 height 27
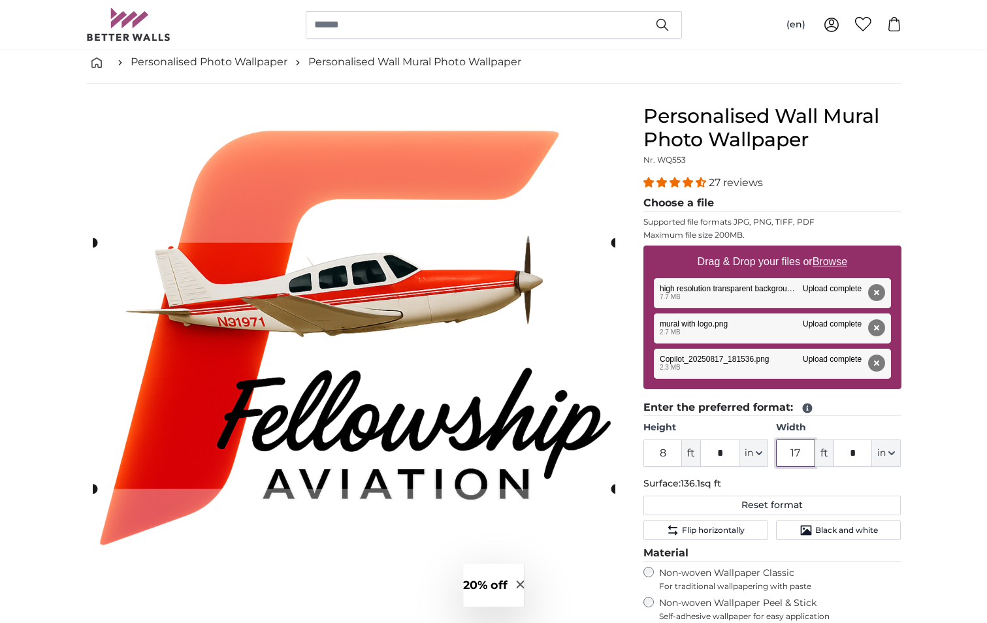
type input "1"
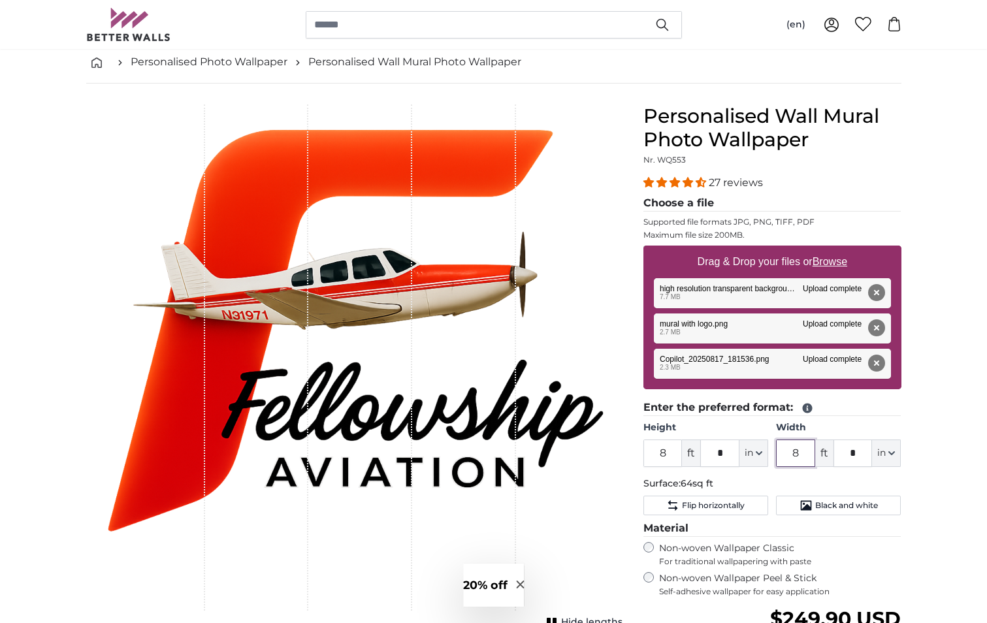
type input "8"
click at [80, 330] on div "Cancel Crop image Hide lengths" at bounding box center [354, 463] width 557 height 717
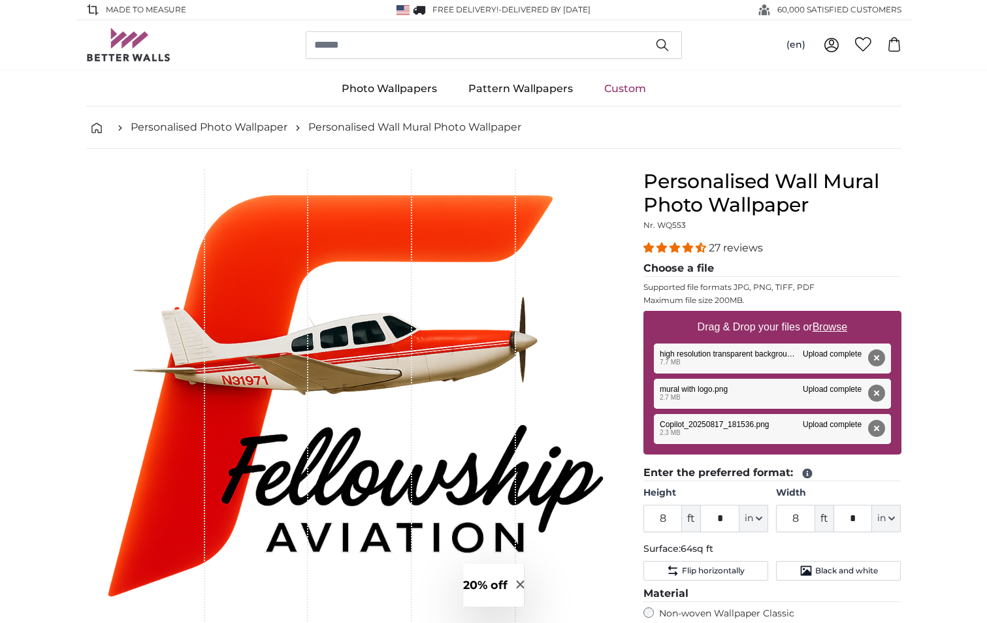
click at [731, 395] on div "Remove Retry Remove Upload Cancel Retry Remove mural with logo.png edit 2.7 MB …" at bounding box center [772, 394] width 237 height 30
click at [834, 323] on u "Browse" at bounding box center [830, 326] width 35 height 11
click at [834, 315] on input "Drag & Drop your files or Browse" at bounding box center [773, 313] width 258 height 4
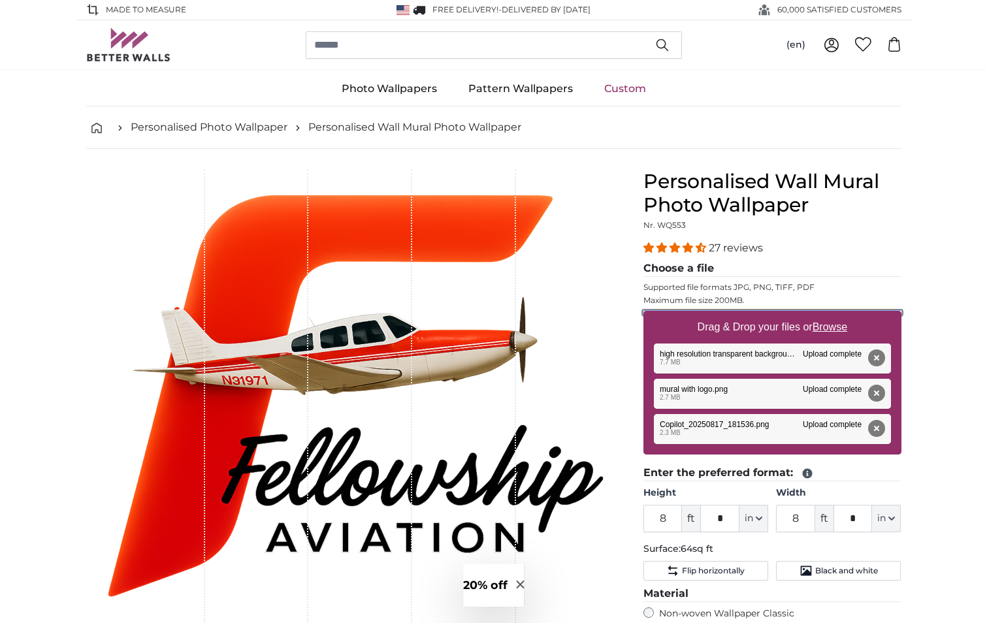
type input "**********"
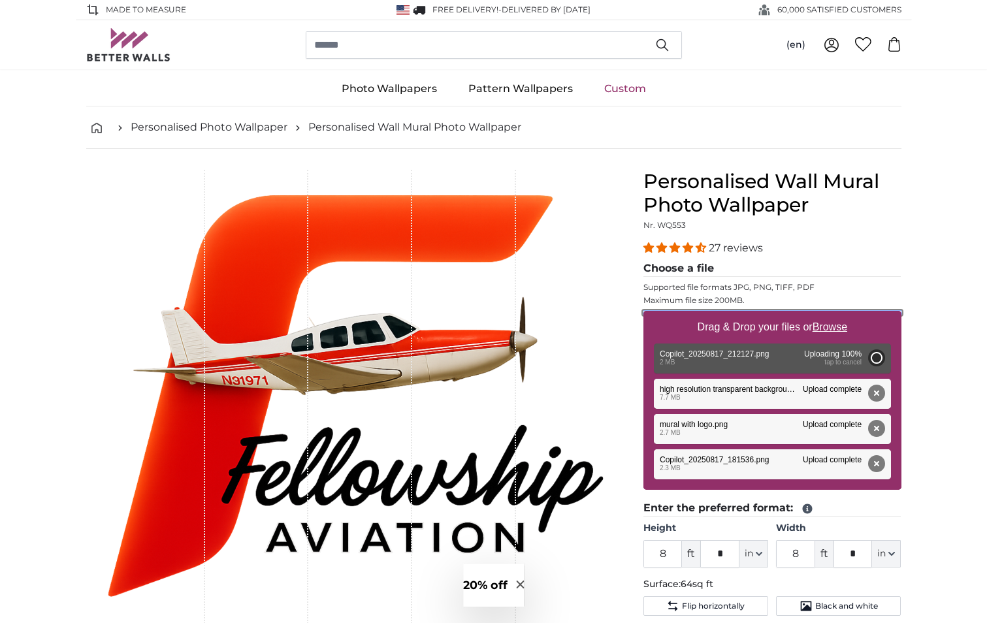
type input "17"
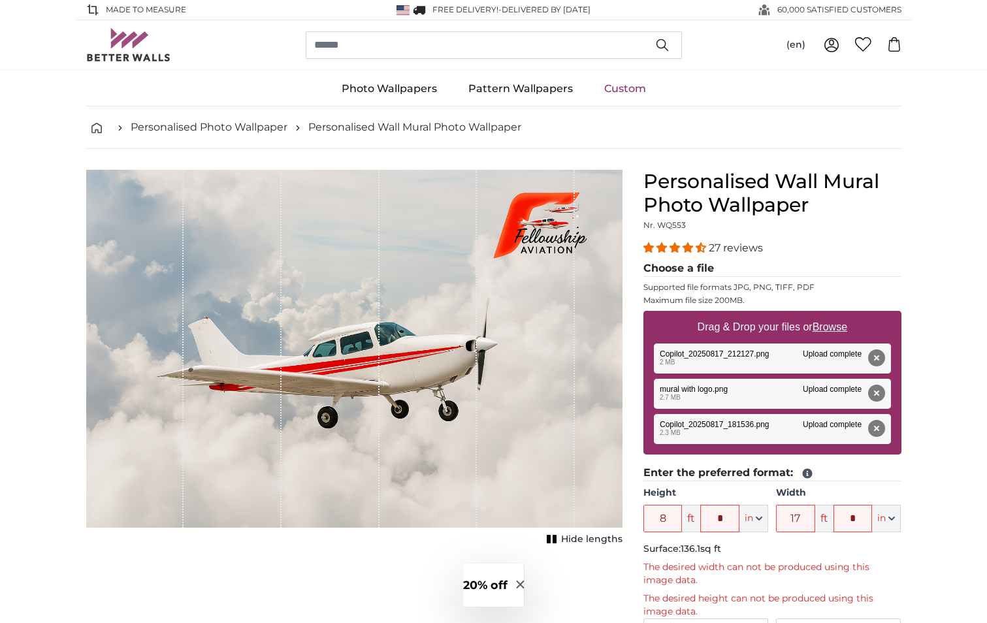
click at [829, 327] on u "Browse" at bounding box center [830, 326] width 35 height 11
click at [829, 315] on input "Drag & Drop your files or Browse" at bounding box center [773, 313] width 258 height 4
type input "**********"
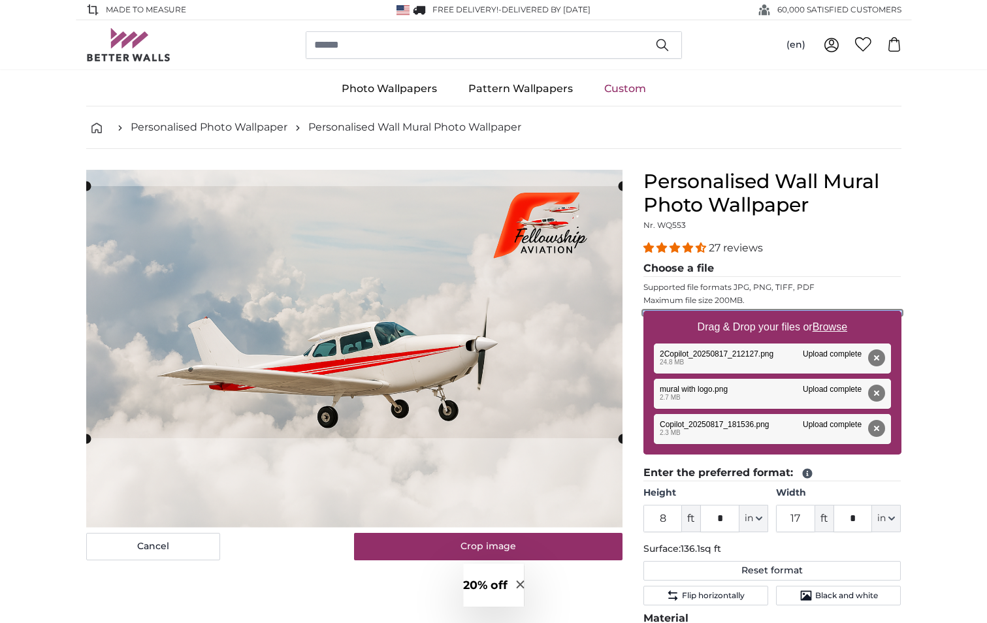
click at [464, 246] on cropper-handle at bounding box center [354, 312] width 536 height 252
click at [827, 330] on u "Browse" at bounding box center [830, 326] width 35 height 11
click at [827, 315] on input "Drag & Drop your files or Browse" at bounding box center [773, 313] width 258 height 4
type input "**********"
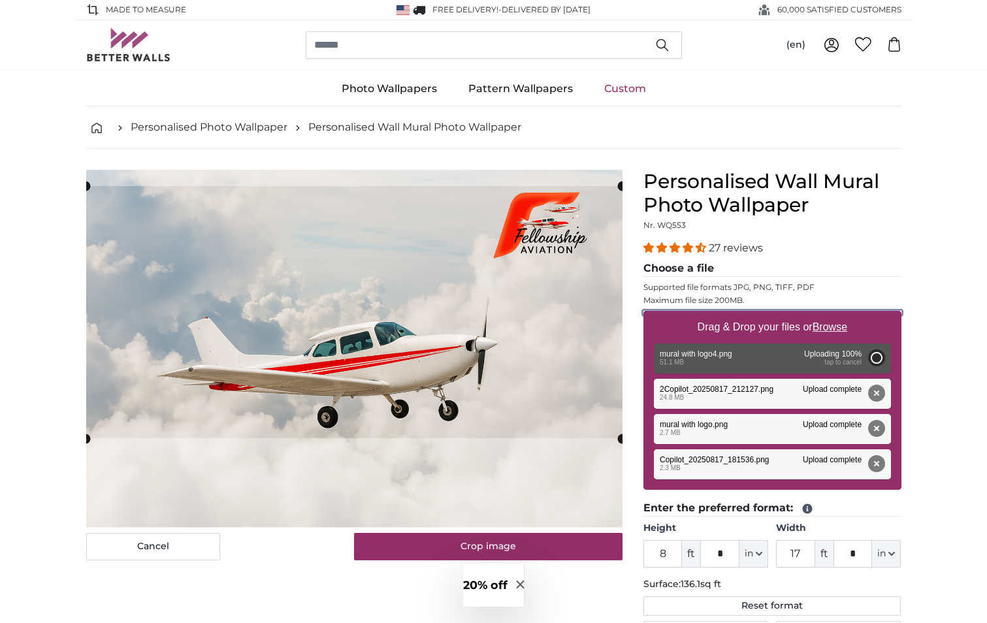
type input "6"
type input "12"
